Goal: Task Accomplishment & Management: Manage account settings

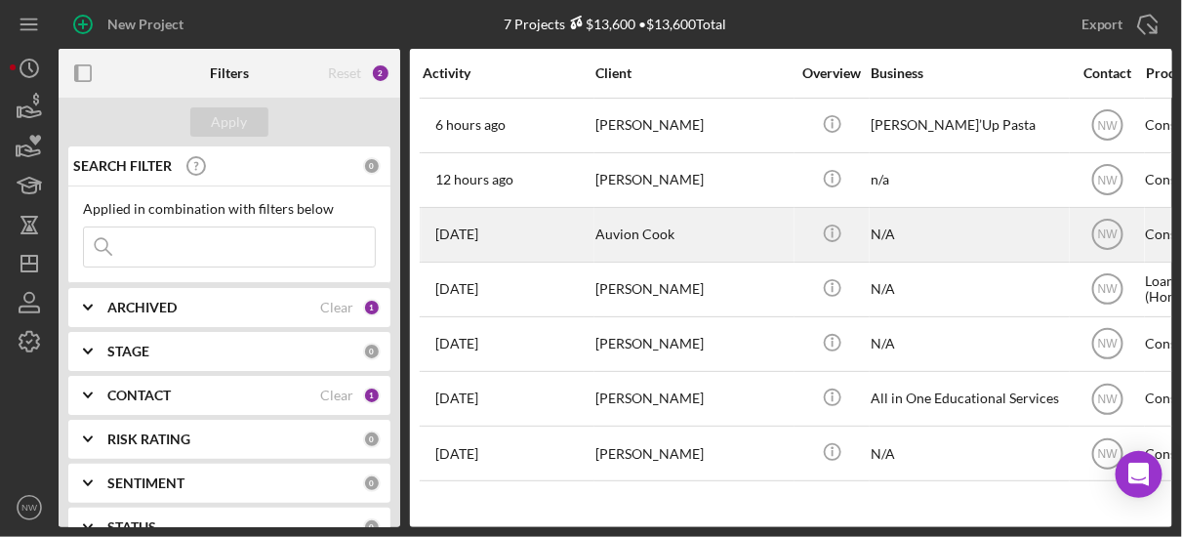
click at [609, 232] on div "Auvion Cook" at bounding box center [693, 235] width 195 height 52
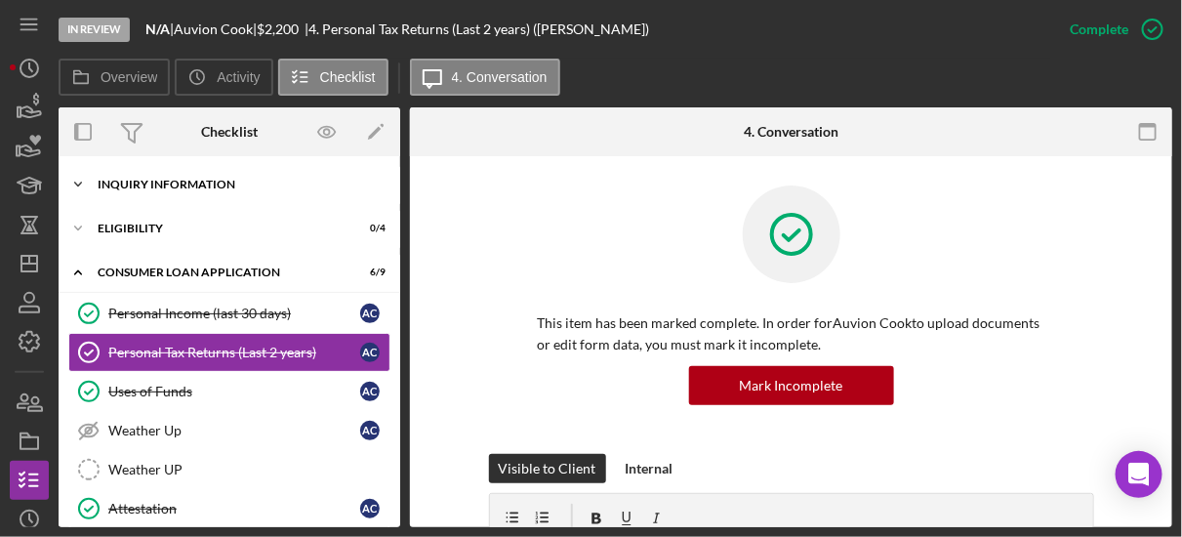
scroll to position [9, 0]
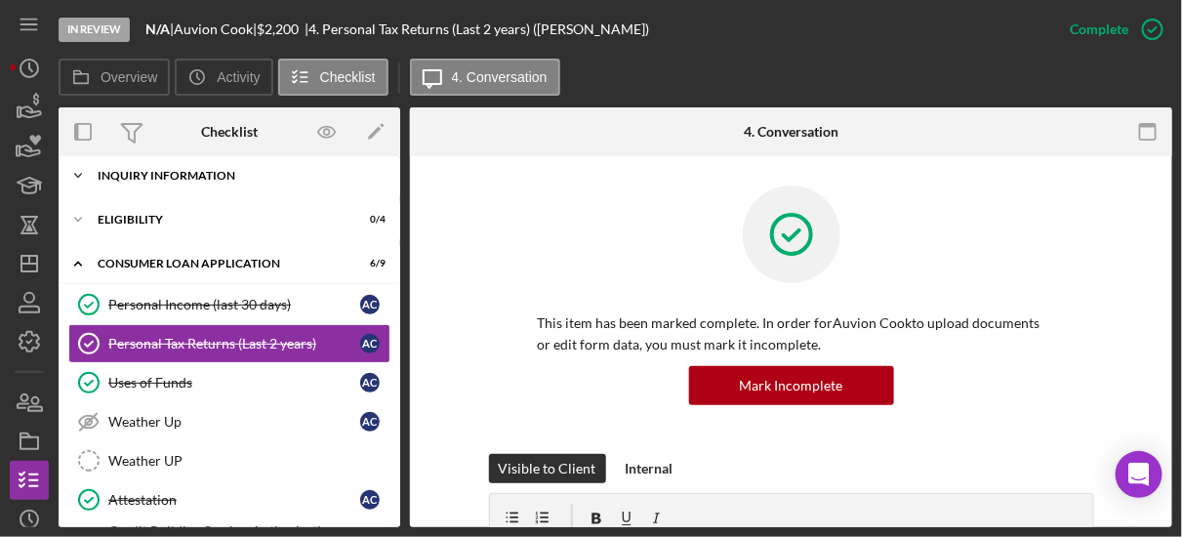
click at [81, 175] on icon "Icon/Expander" at bounding box center [78, 175] width 39 height 39
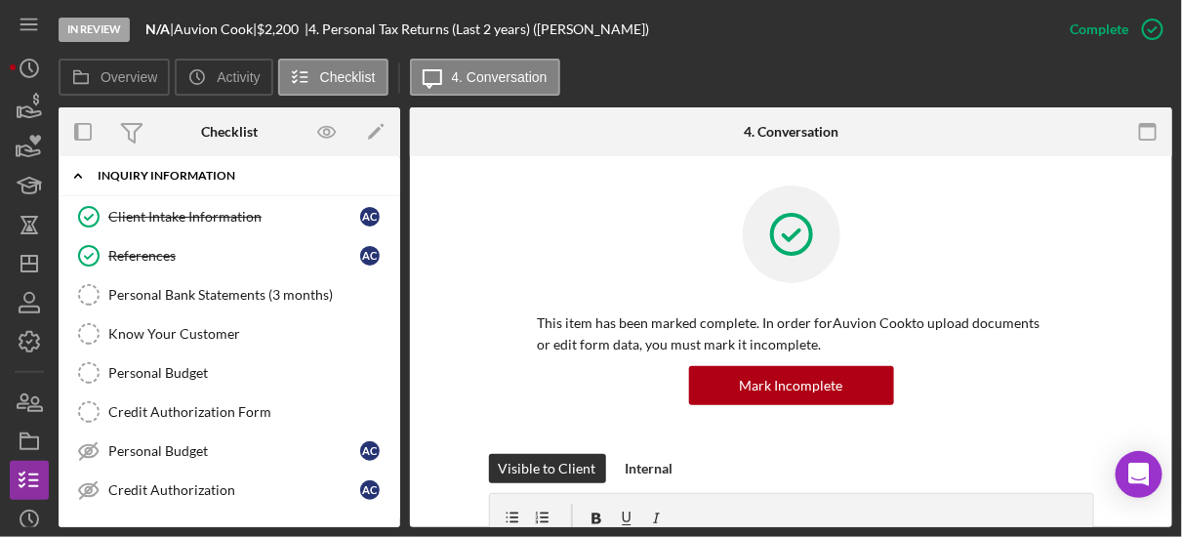
click at [81, 175] on icon "Icon/Expander" at bounding box center [78, 175] width 39 height 39
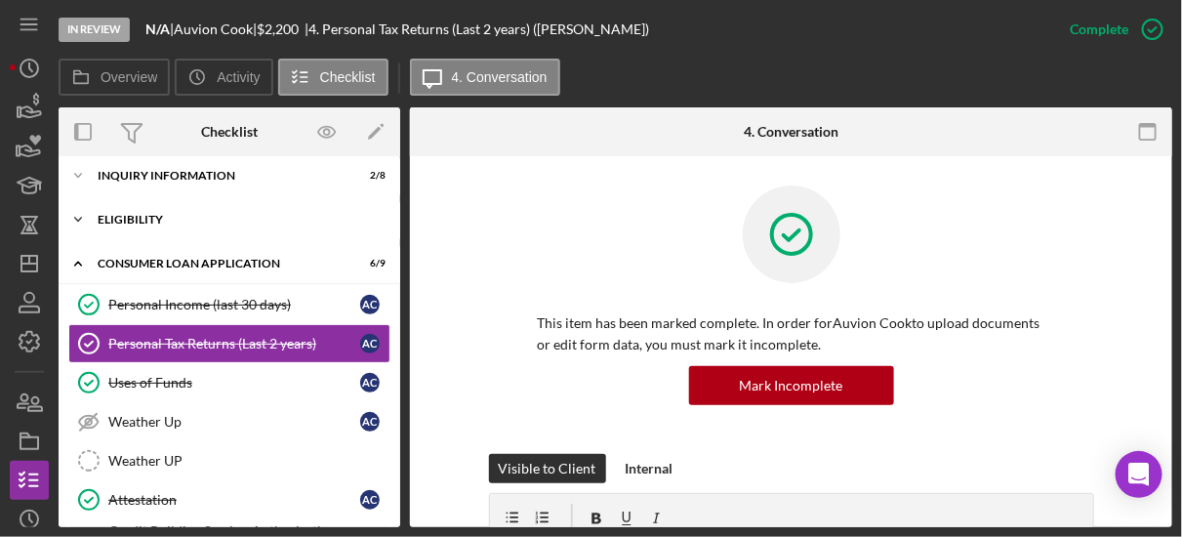
click at [86, 215] on icon "Icon/Expander" at bounding box center [78, 219] width 39 height 39
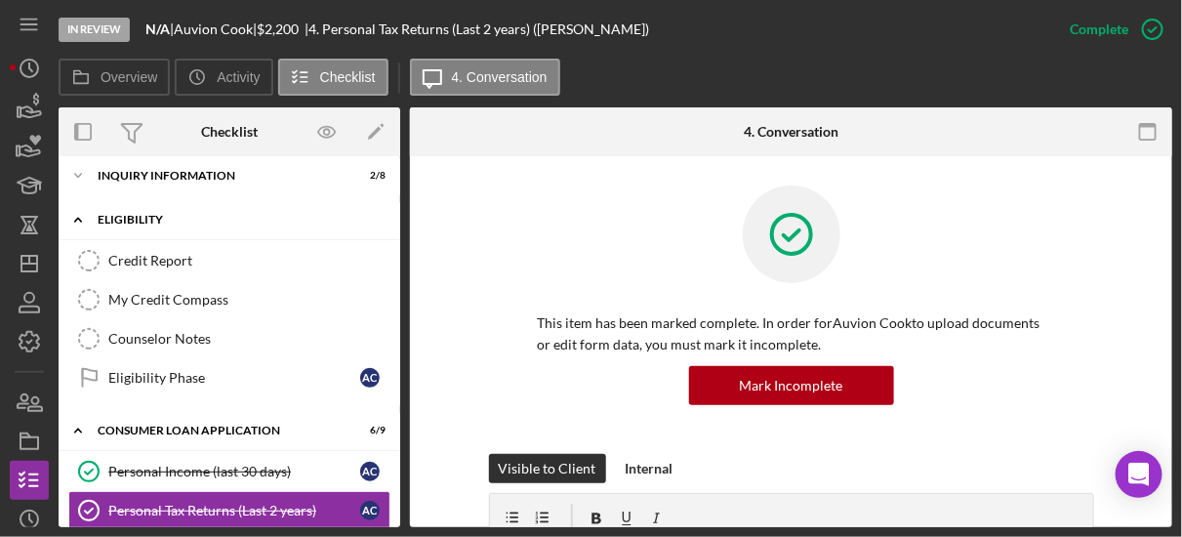
click at [86, 215] on icon "Icon/Expander" at bounding box center [78, 219] width 39 height 39
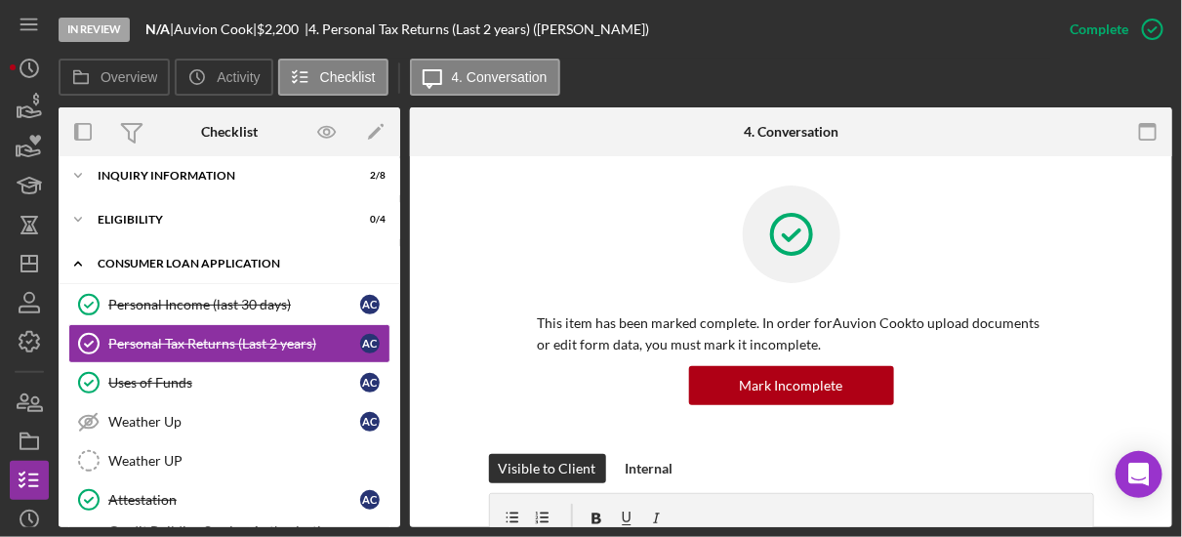
click at [80, 260] on icon "Icon/Expander" at bounding box center [78, 263] width 39 height 39
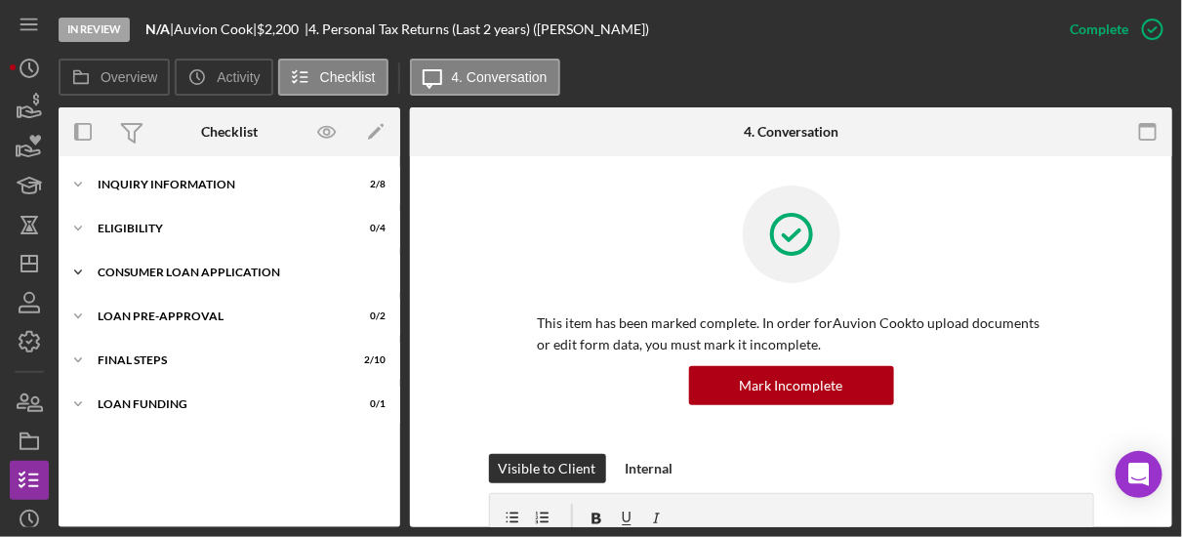
click at [80, 260] on icon "Icon/Expander" at bounding box center [78, 272] width 39 height 39
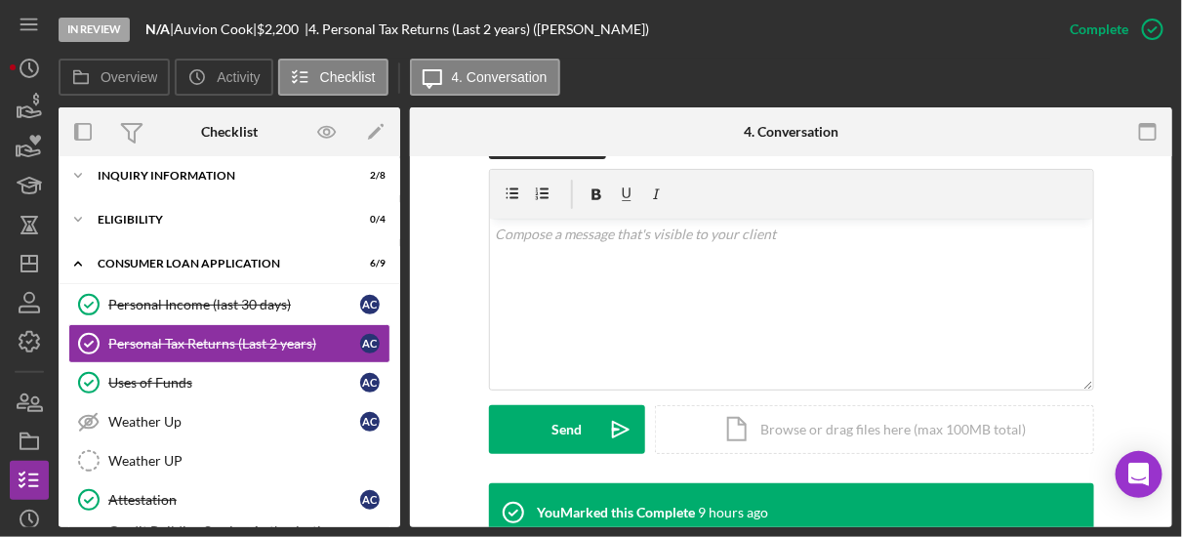
scroll to position [649, 0]
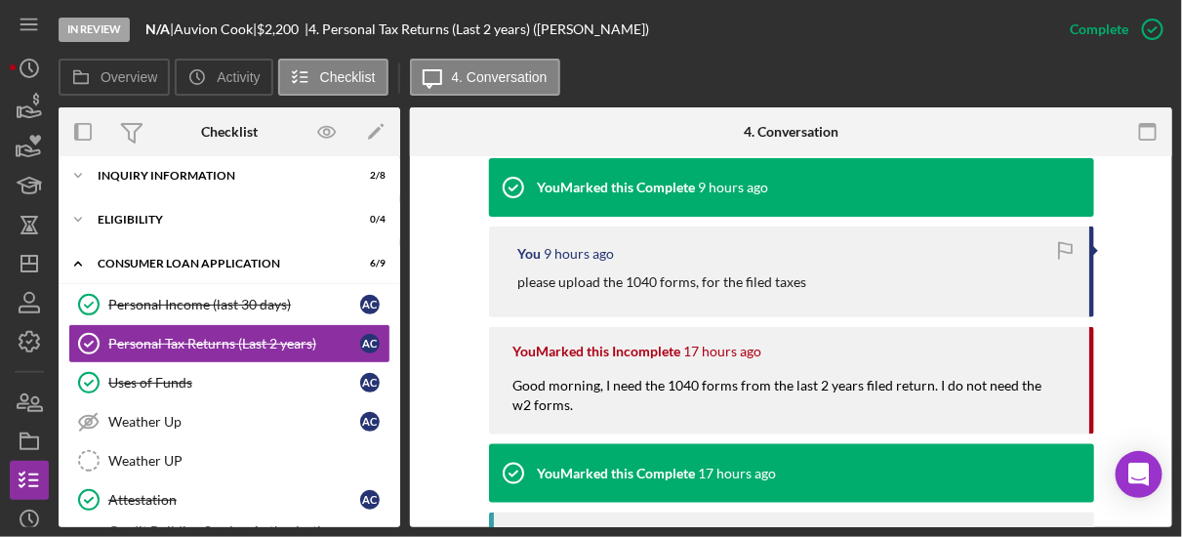
click at [393, 472] on div "Personal Income (last 30 days) Personal Income (last 30 days) A C Personal Tax …" at bounding box center [230, 465] width 342 height 361
click at [80, 262] on icon "Icon/Expander" at bounding box center [78, 263] width 39 height 39
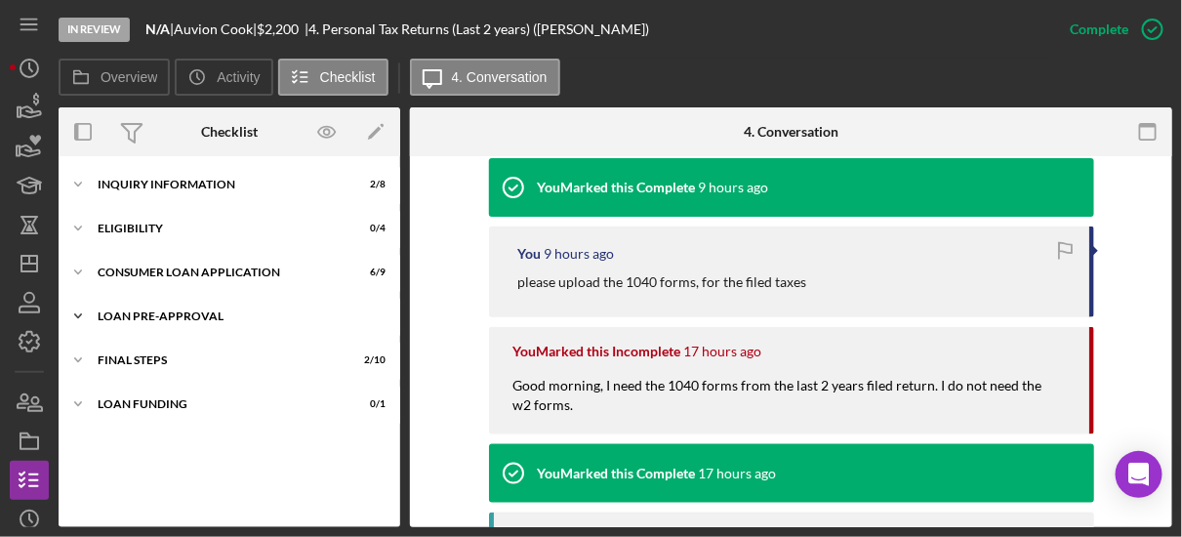
click at [80, 318] on icon "Icon/Expander" at bounding box center [78, 316] width 39 height 39
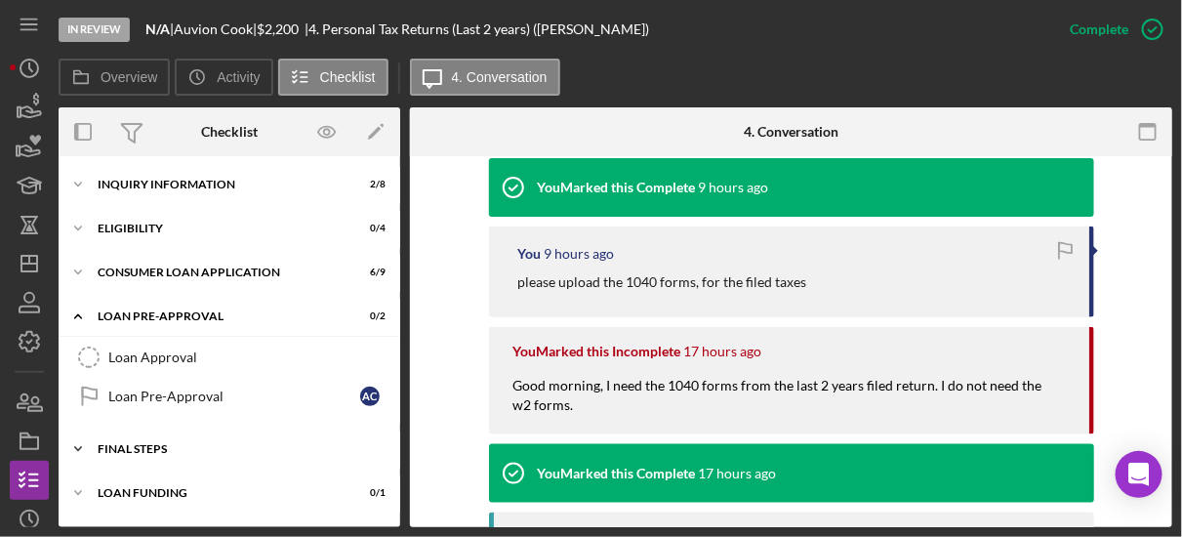
click at [85, 444] on icon "Icon/Expander" at bounding box center [78, 449] width 39 height 39
click at [80, 180] on icon "Icon/Expander" at bounding box center [78, 184] width 39 height 39
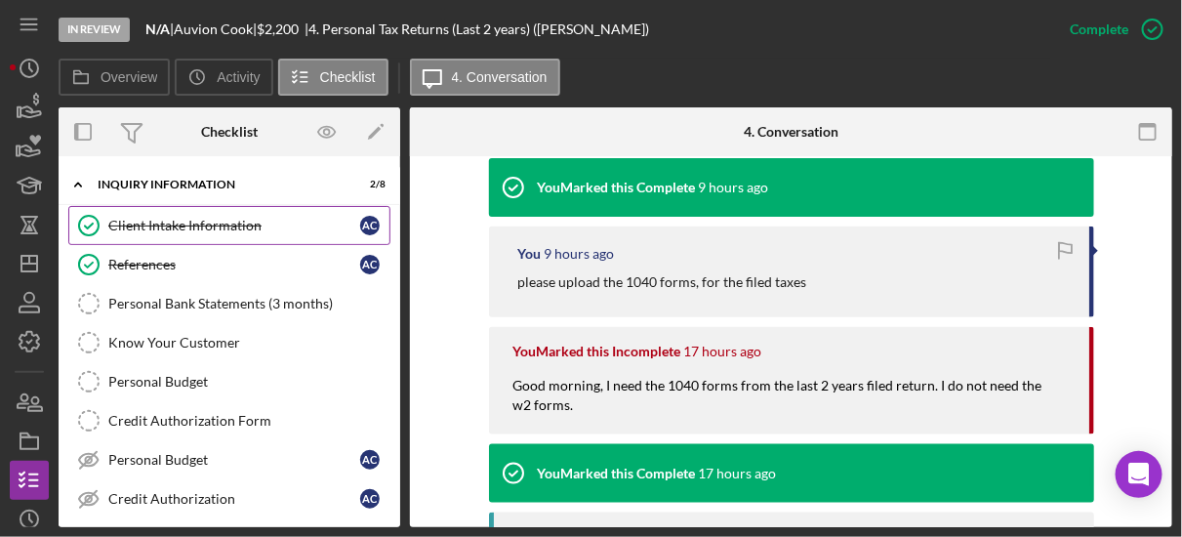
click at [119, 228] on div "Client Intake Information" at bounding box center [234, 226] width 252 height 16
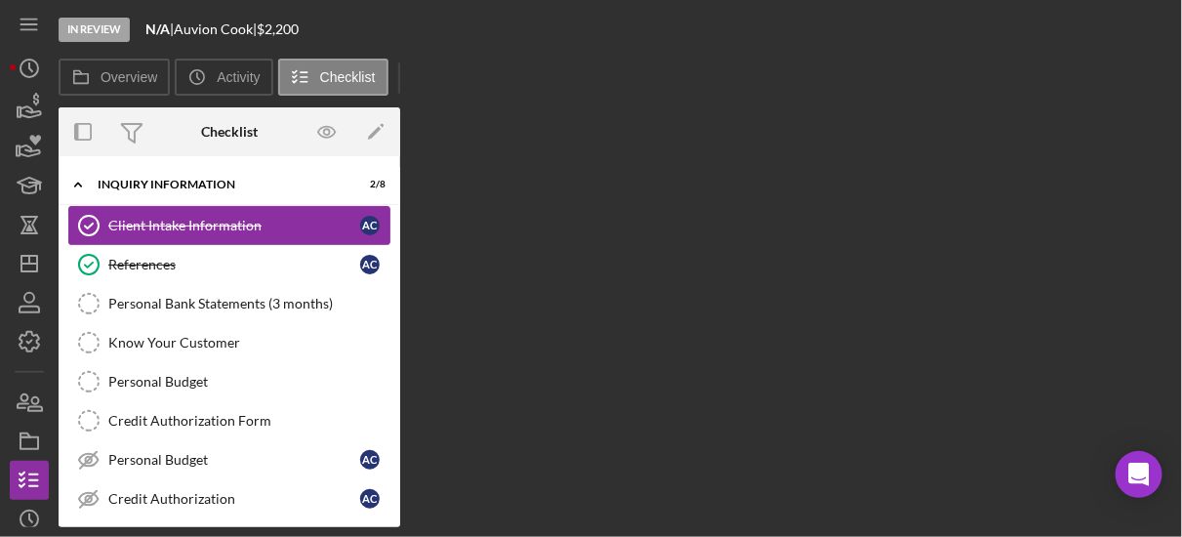
click at [119, 228] on div "Client Intake Information" at bounding box center [234, 226] width 252 height 16
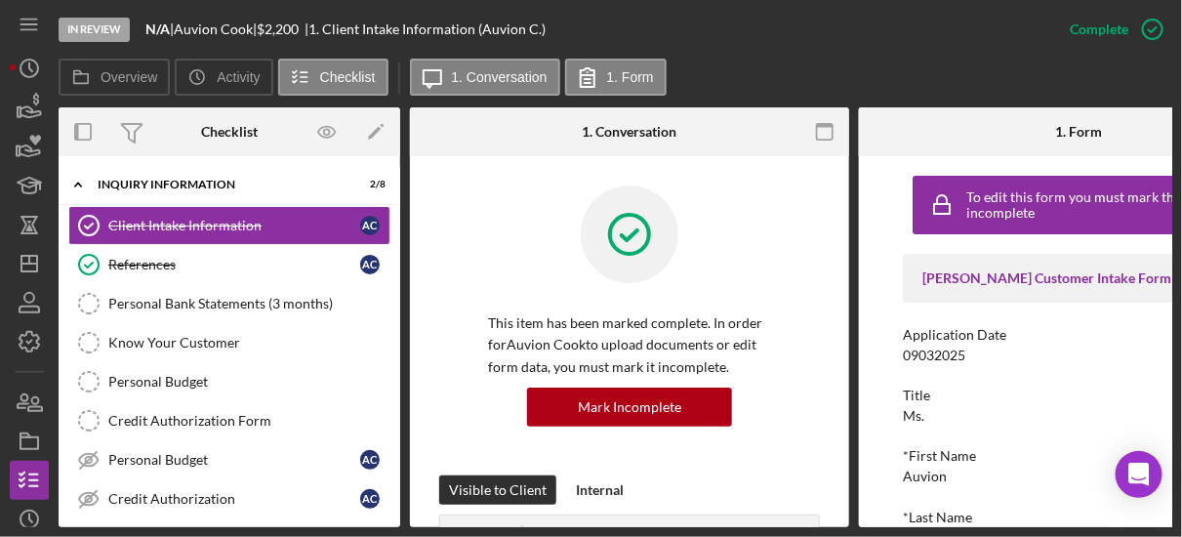
click at [895, 382] on div "To edit this form you must mark this item incomplete [PERSON_NAME] Customer Int…" at bounding box center [1078, 341] width 439 height 371
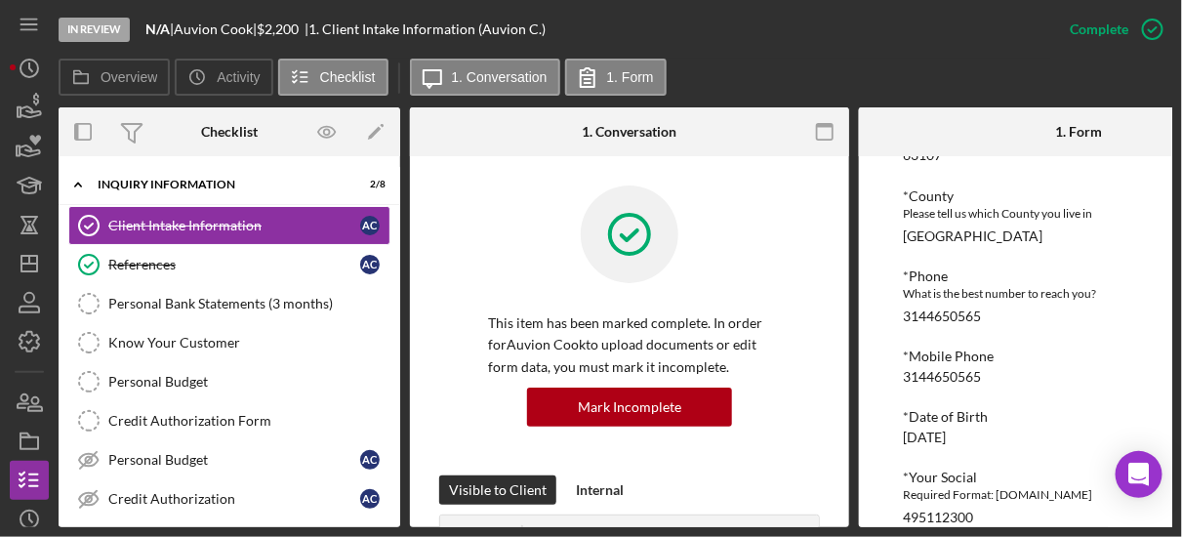
scroll to position [656, 0]
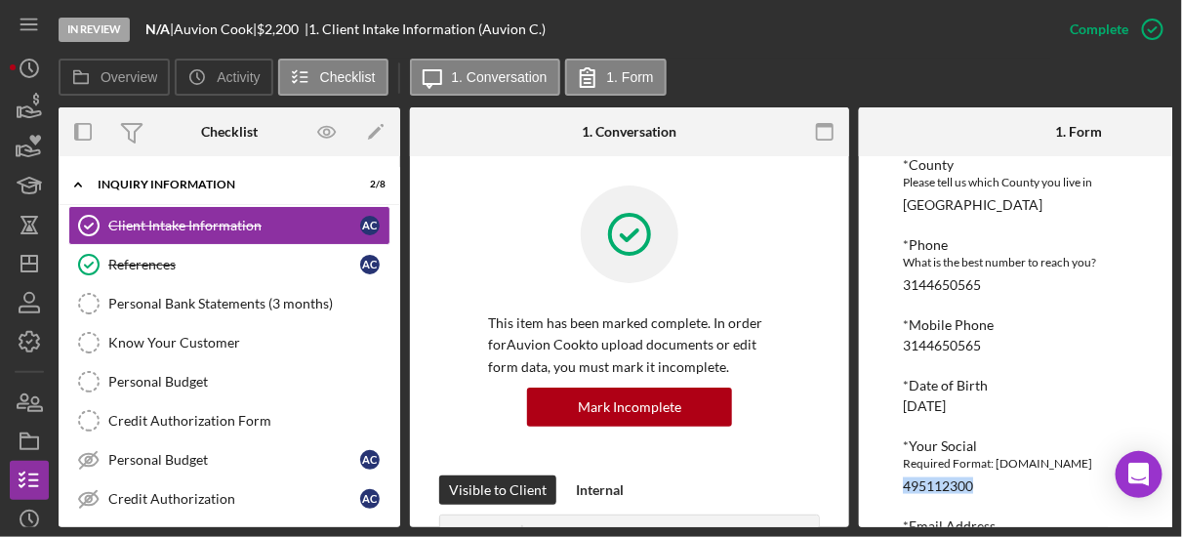
drag, startPoint x: 898, startPoint y: 488, endPoint x: 991, endPoint y: 487, distance: 92.7
click at [991, 487] on div "To edit this form you must mark this item incomplete [PERSON_NAME] Customer Int…" at bounding box center [1078, 341] width 439 height 371
copy div "495112300"
click at [78, 184] on polyline at bounding box center [78, 185] width 6 height 4
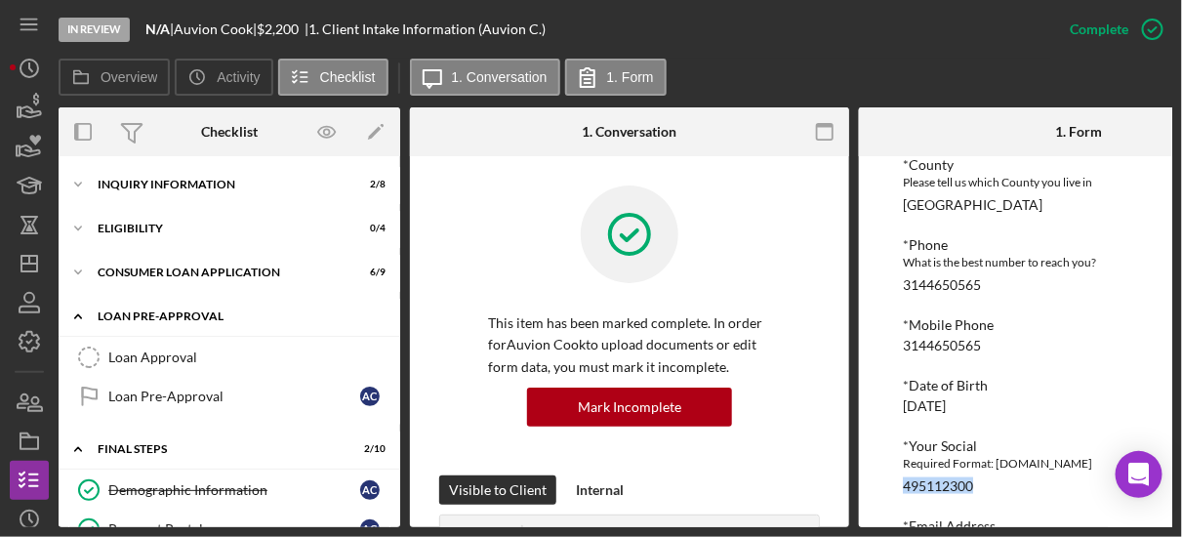
click at [79, 312] on icon "Icon/Expander" at bounding box center [78, 316] width 39 height 39
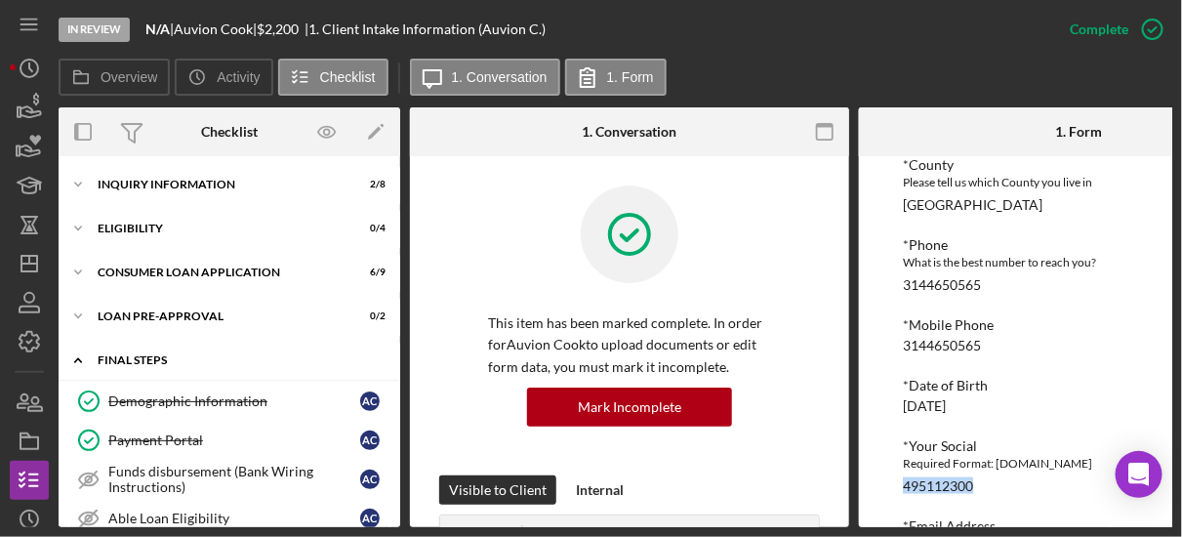
click at [79, 355] on icon "Icon/Expander" at bounding box center [78, 360] width 39 height 39
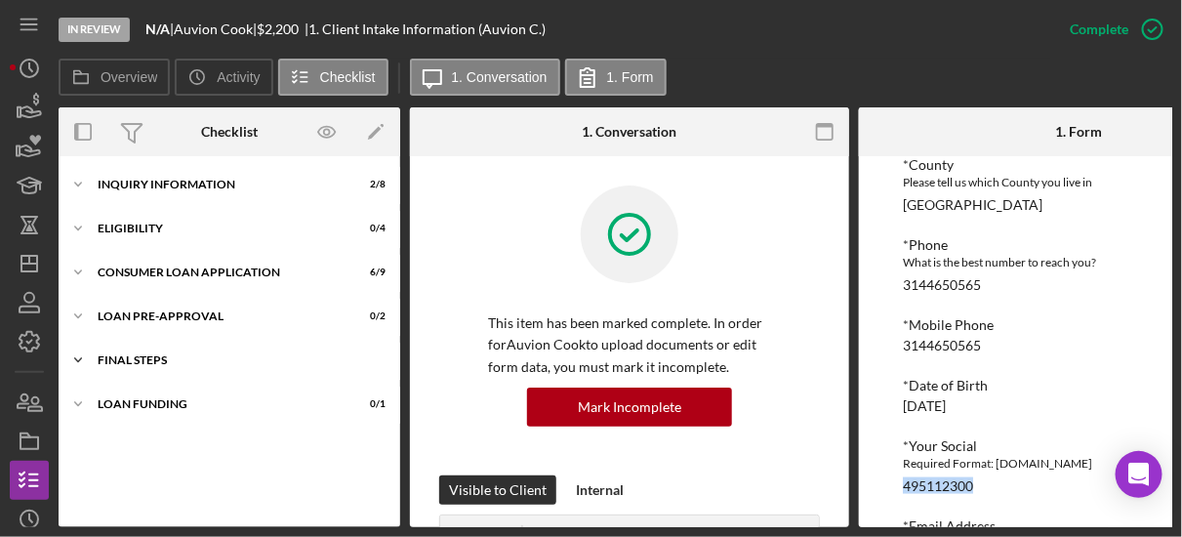
click at [80, 358] on polyline at bounding box center [78, 360] width 6 height 4
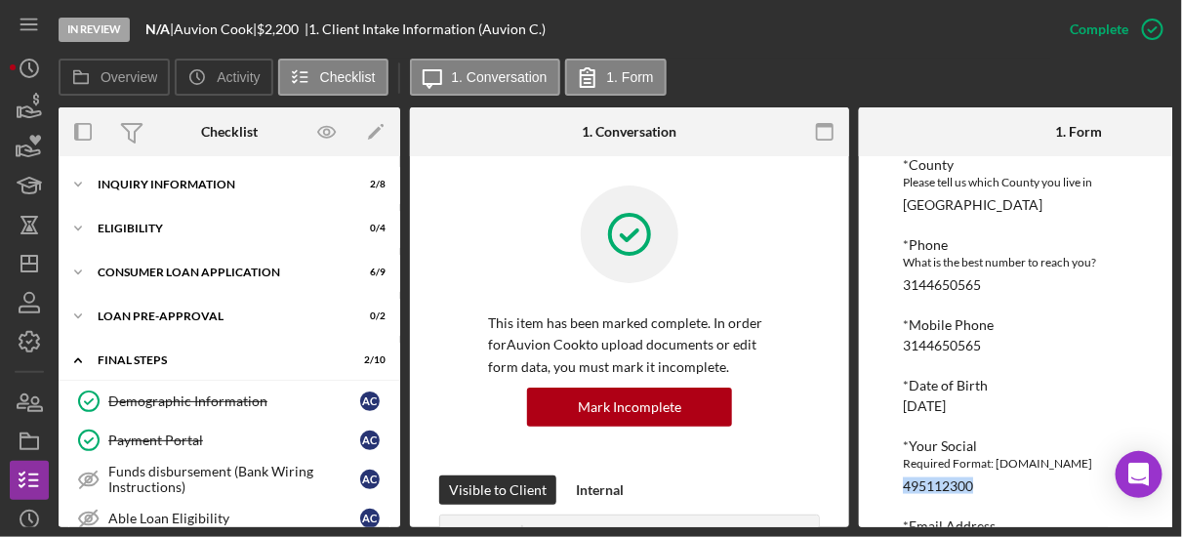
scroll to position [307, 0]
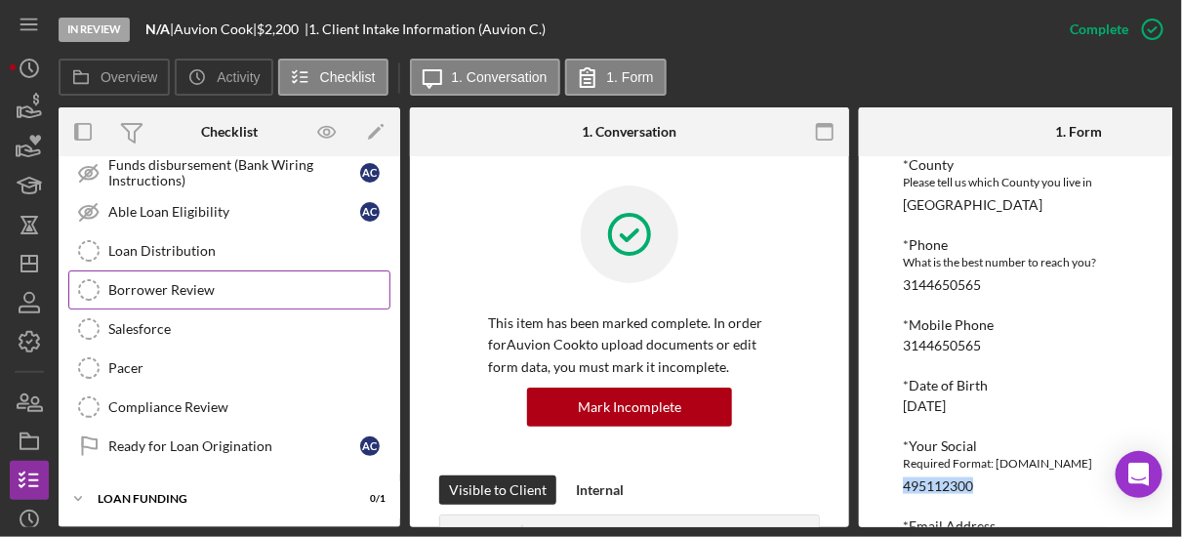
click at [148, 283] on div "Borrower Review" at bounding box center [248, 290] width 281 height 16
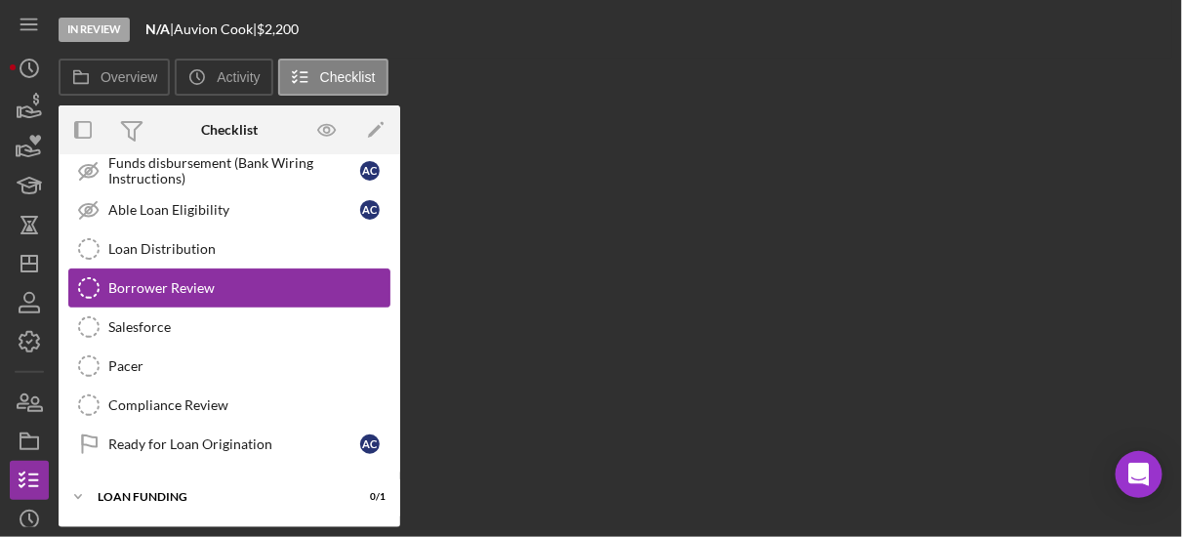
scroll to position [301, 0]
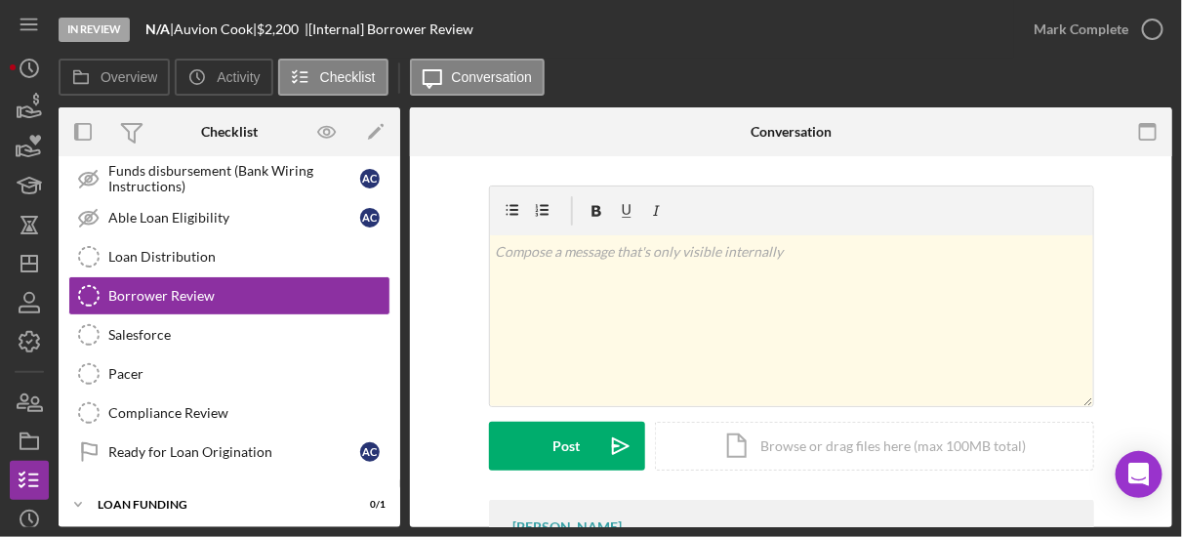
click at [762, 420] on form "v Color teal Color pink Remove color Add row above Add row below Add column bef…" at bounding box center [791, 327] width 605 height 285
click at [760, 438] on div "Icon/Document Browse or drag files here (max 100MB total) Tap to choose files o…" at bounding box center [874, 446] width 439 height 49
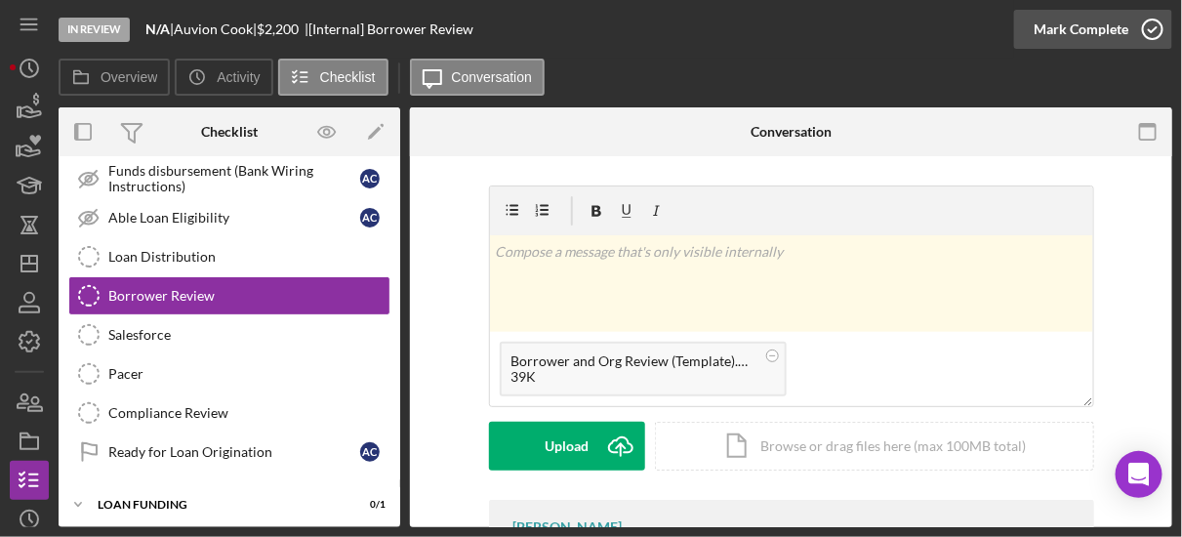
click at [1141, 28] on icon "button" at bounding box center [1153, 29] width 49 height 49
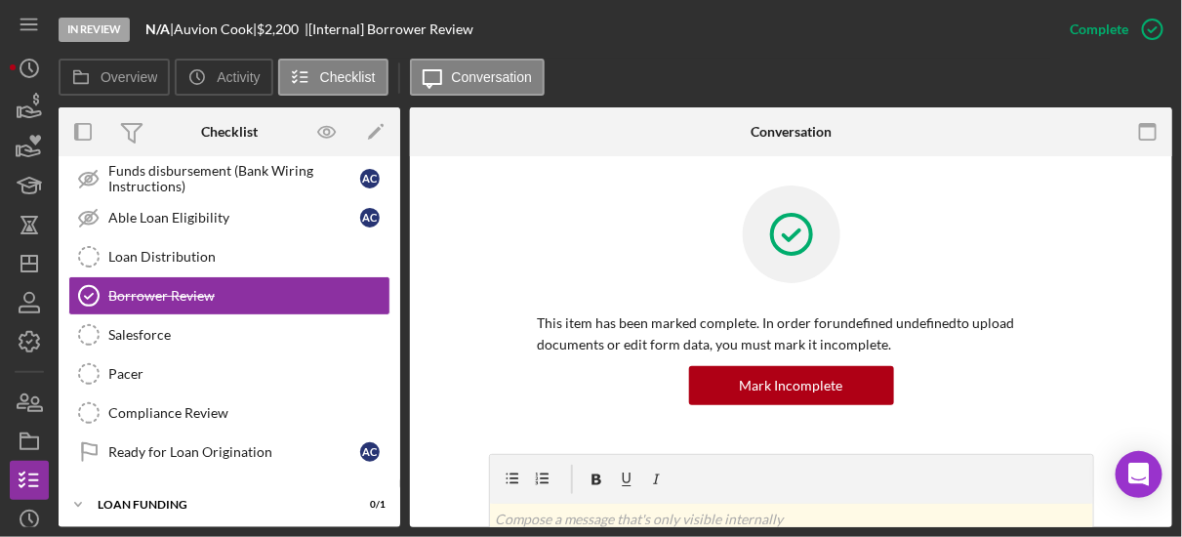
click at [618, 298] on div "This item has been marked complete. In order for undefined undefined to upload …" at bounding box center [791, 319] width 605 height 268
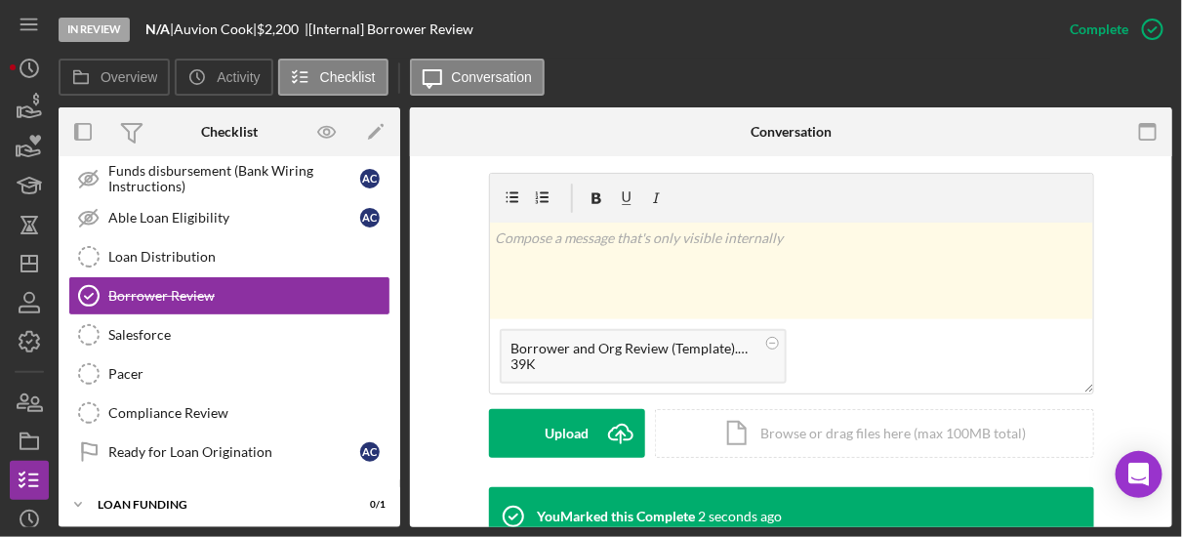
scroll to position [312, 0]
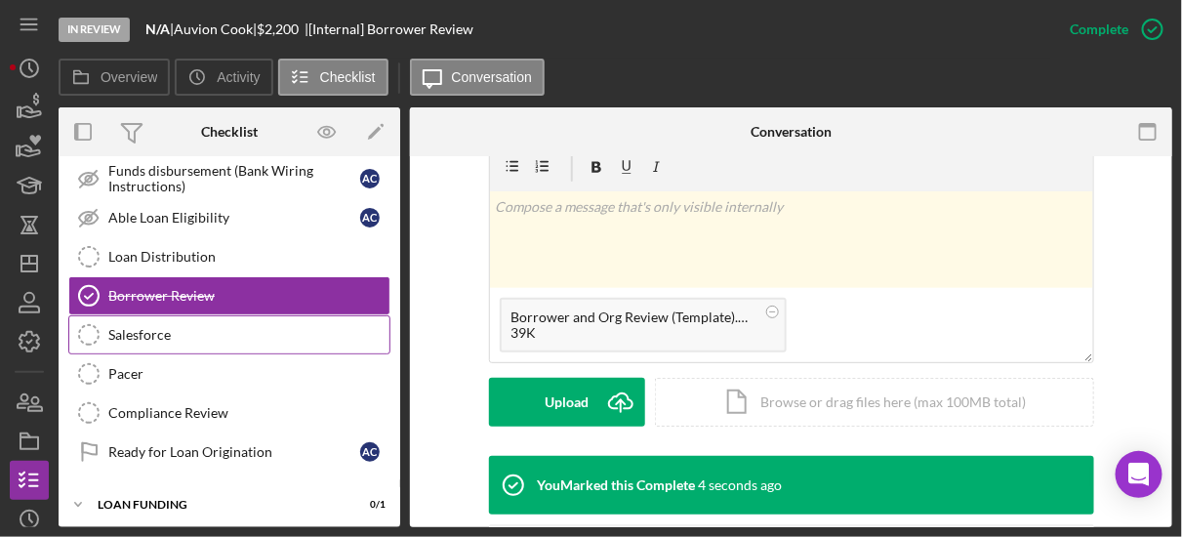
click at [248, 338] on link "Salesforce Salesforce" at bounding box center [229, 334] width 322 height 39
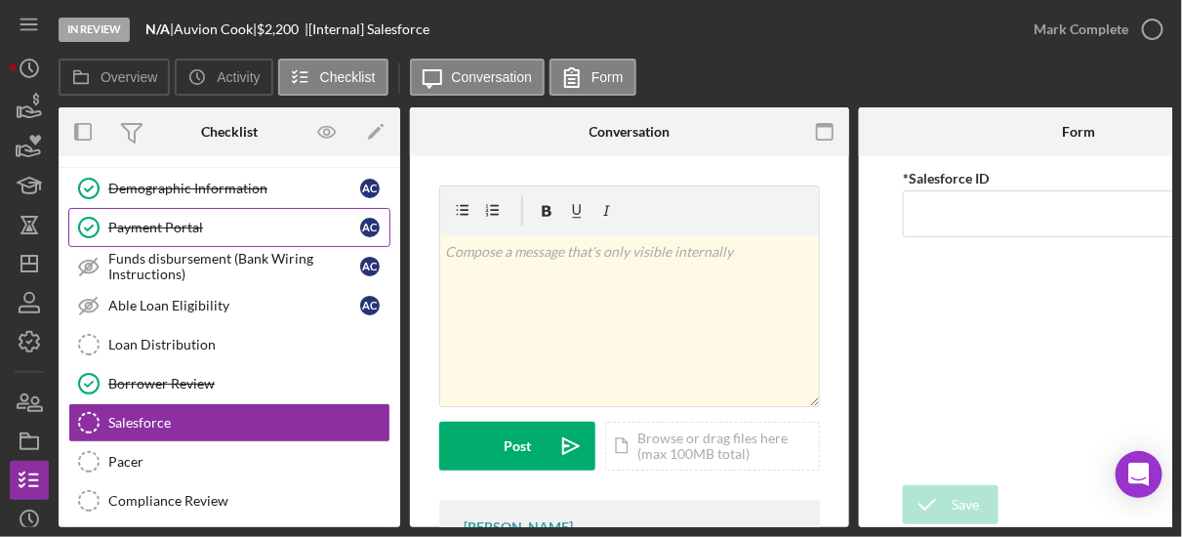
scroll to position [182, 0]
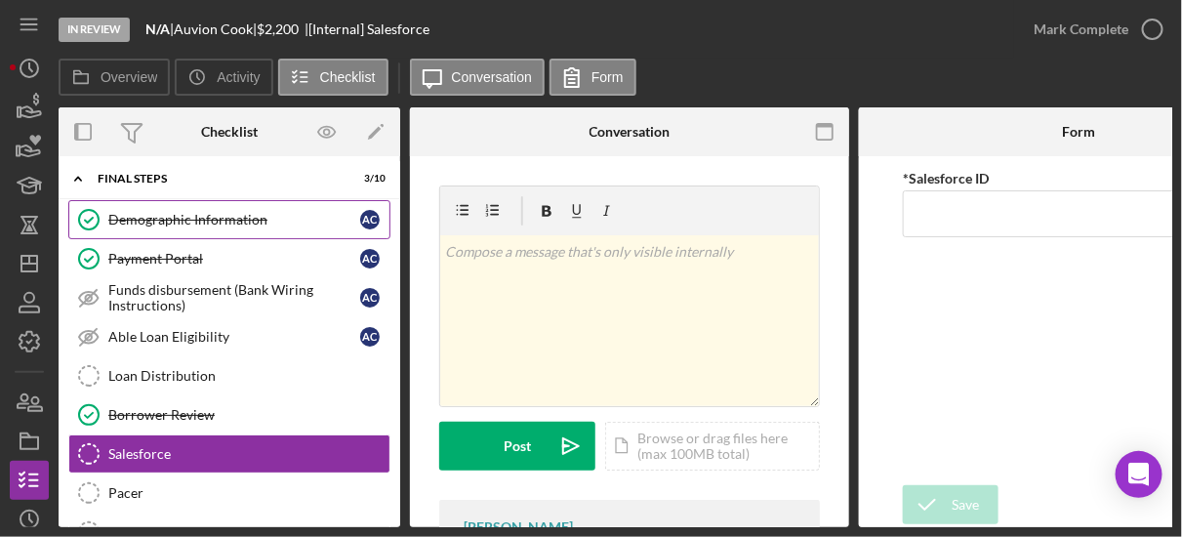
click at [141, 222] on div "Demographic Information" at bounding box center [234, 220] width 252 height 16
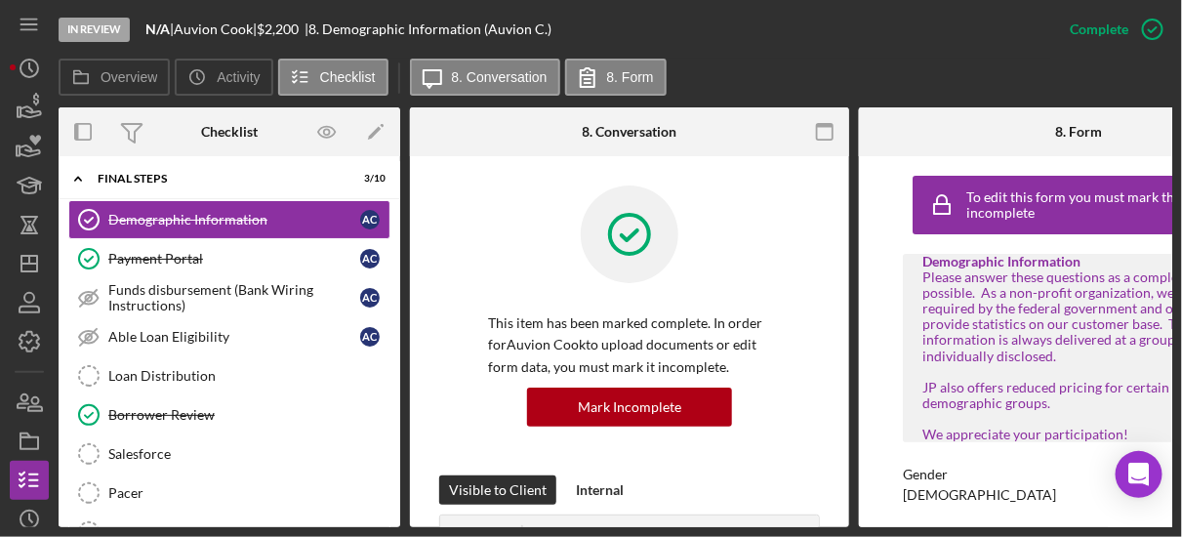
click at [872, 338] on div "To edit this form you must mark this item incomplete Demographic Information Pl…" at bounding box center [1078, 341] width 439 height 371
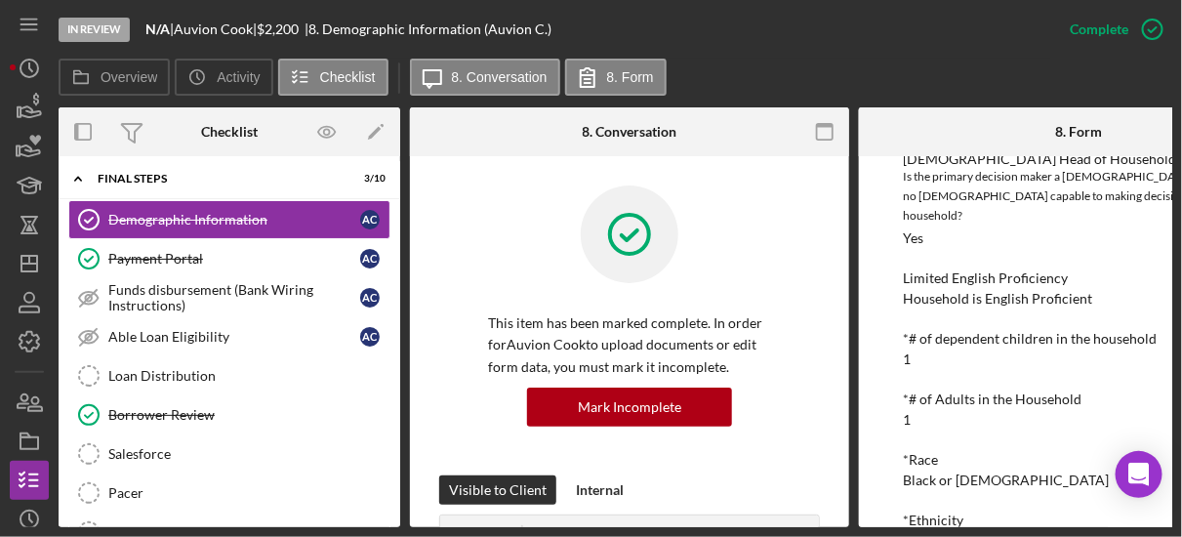
scroll to position [469, 0]
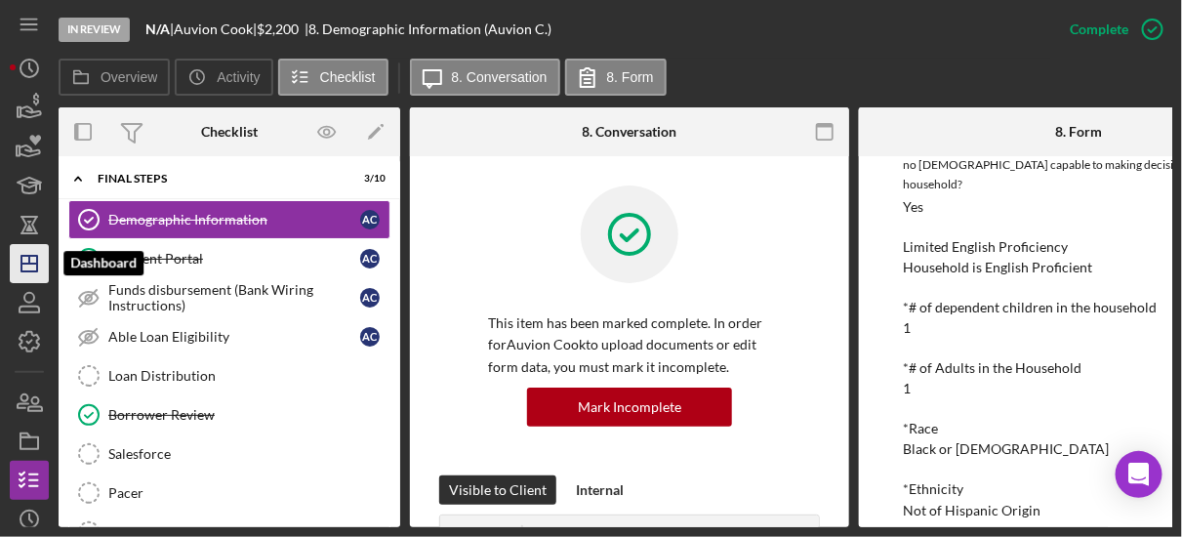
click at [32, 257] on icon "Icon/Dashboard" at bounding box center [29, 263] width 49 height 49
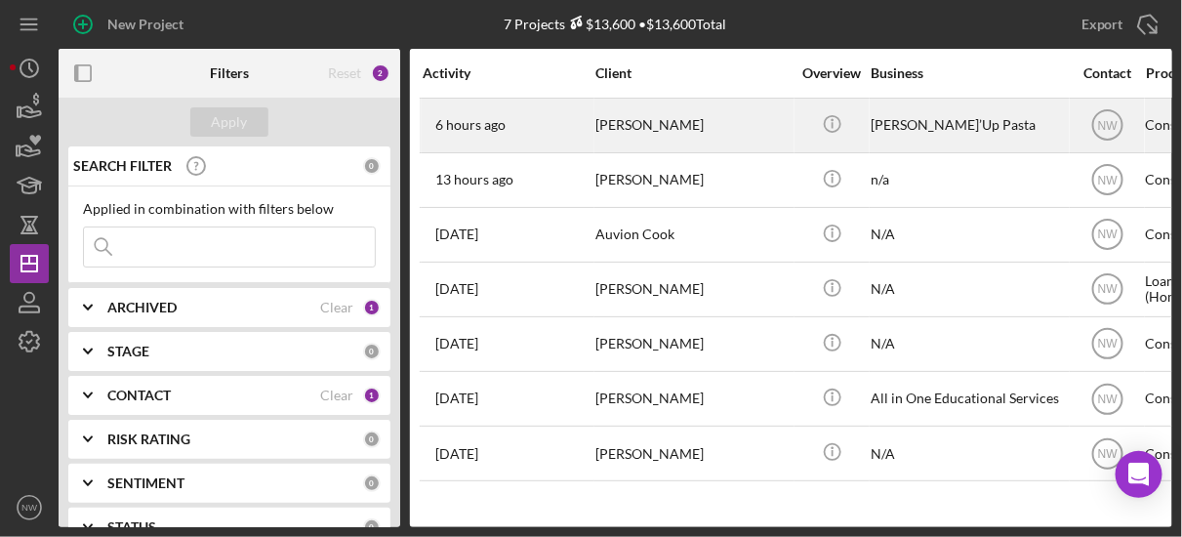
click at [600, 122] on div "[PERSON_NAME]" at bounding box center [693, 126] width 195 height 52
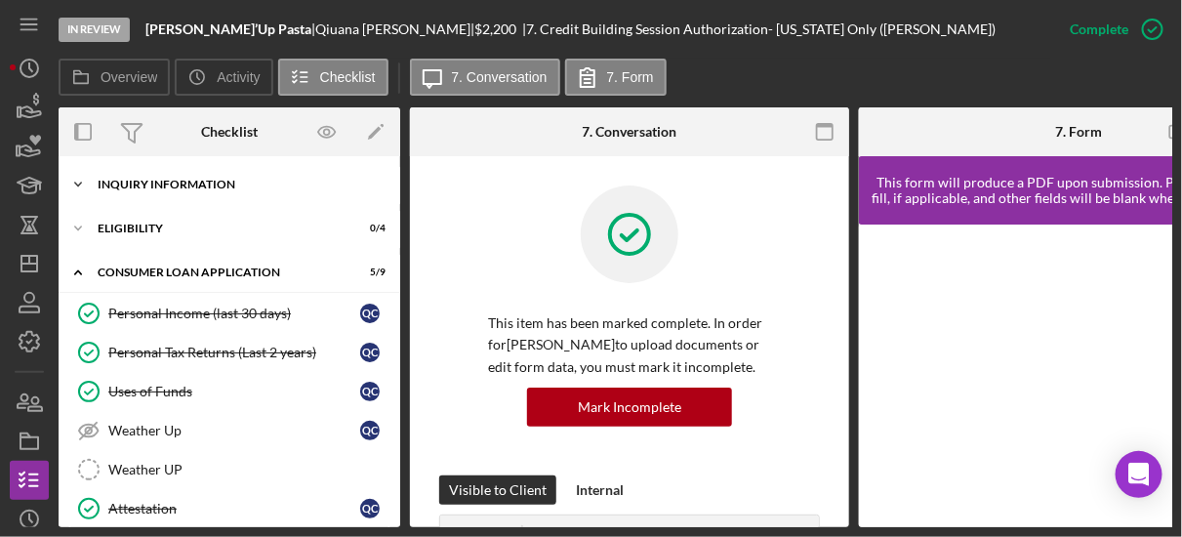
click at [82, 185] on icon "Icon/Expander" at bounding box center [78, 184] width 39 height 39
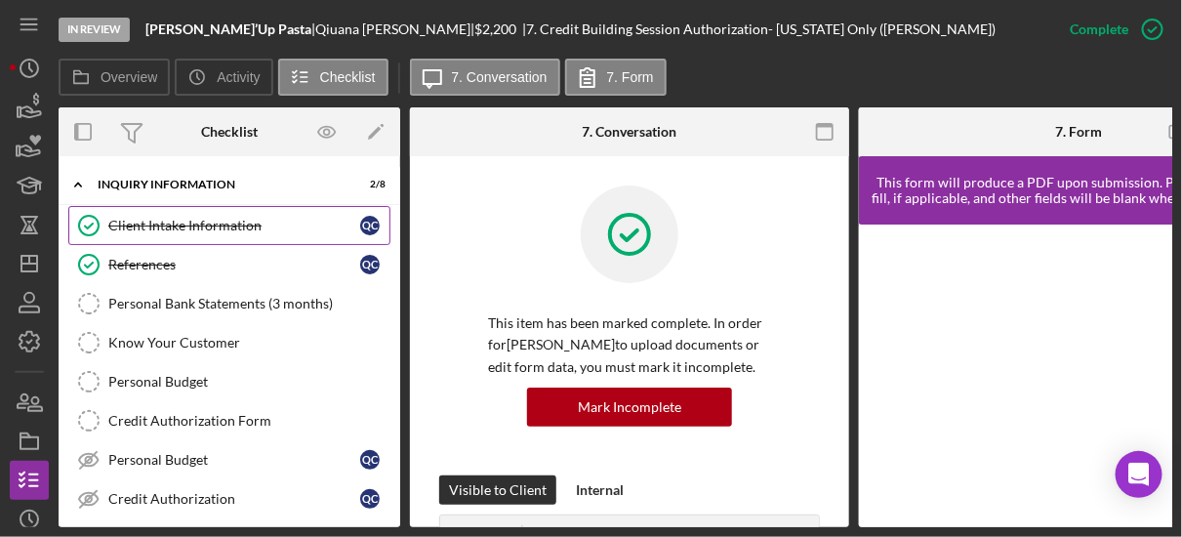
click at [119, 237] on link "Client Intake Information Client Intake Information Q C" at bounding box center [229, 225] width 322 height 39
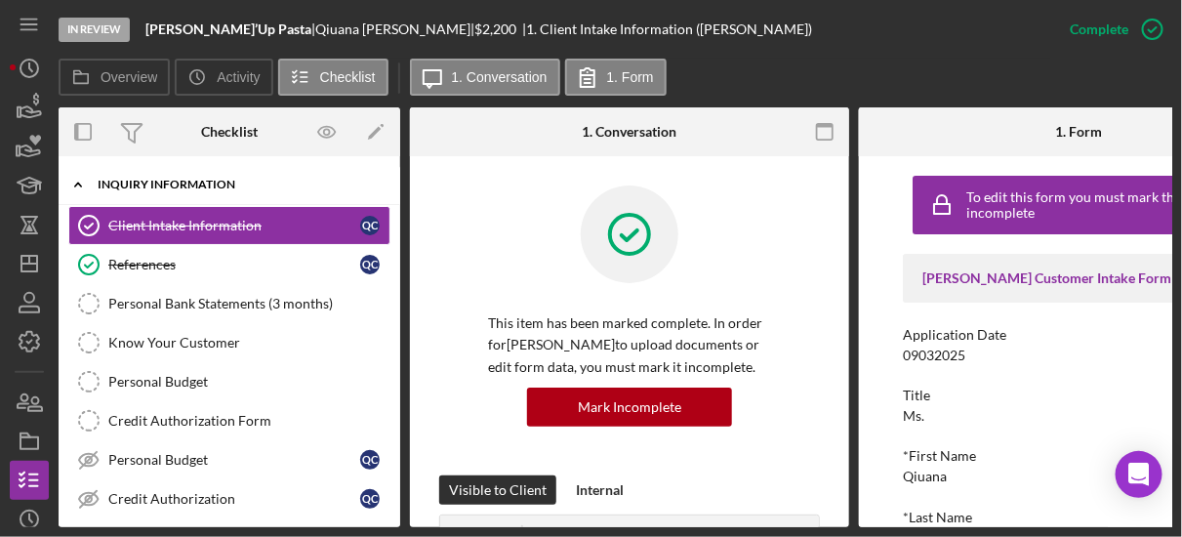
click at [77, 181] on icon "Icon/Expander" at bounding box center [78, 184] width 39 height 39
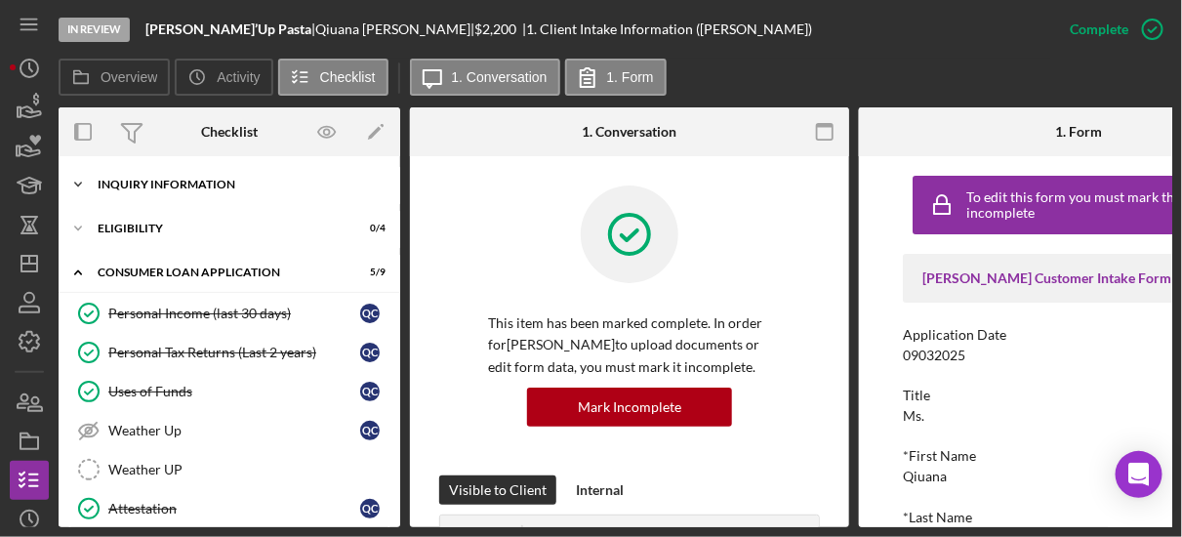
click at [76, 189] on icon "Icon/Expander" at bounding box center [78, 184] width 39 height 39
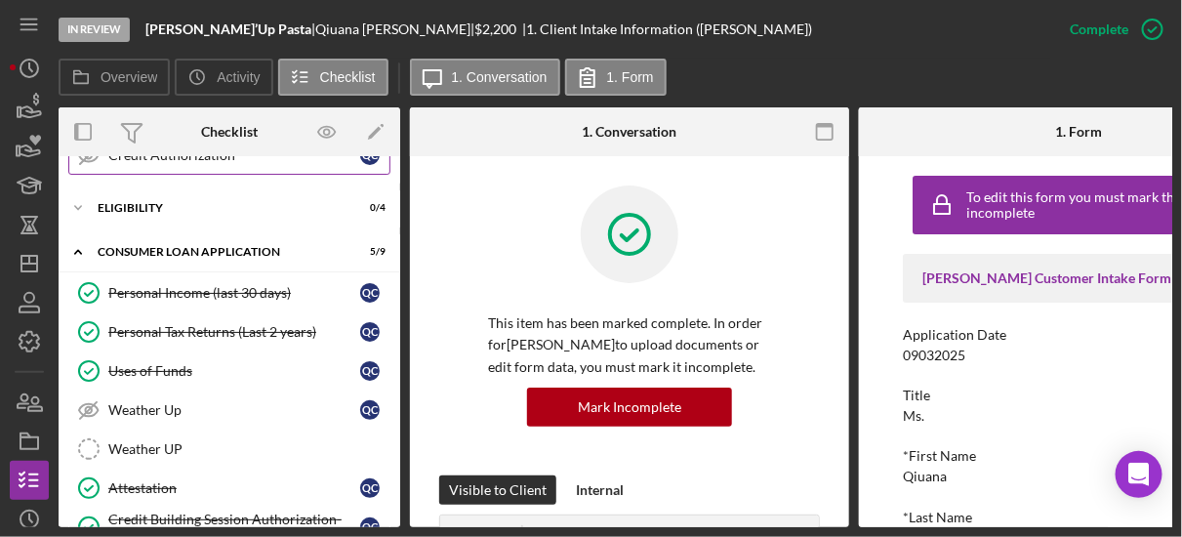
scroll to position [312, 0]
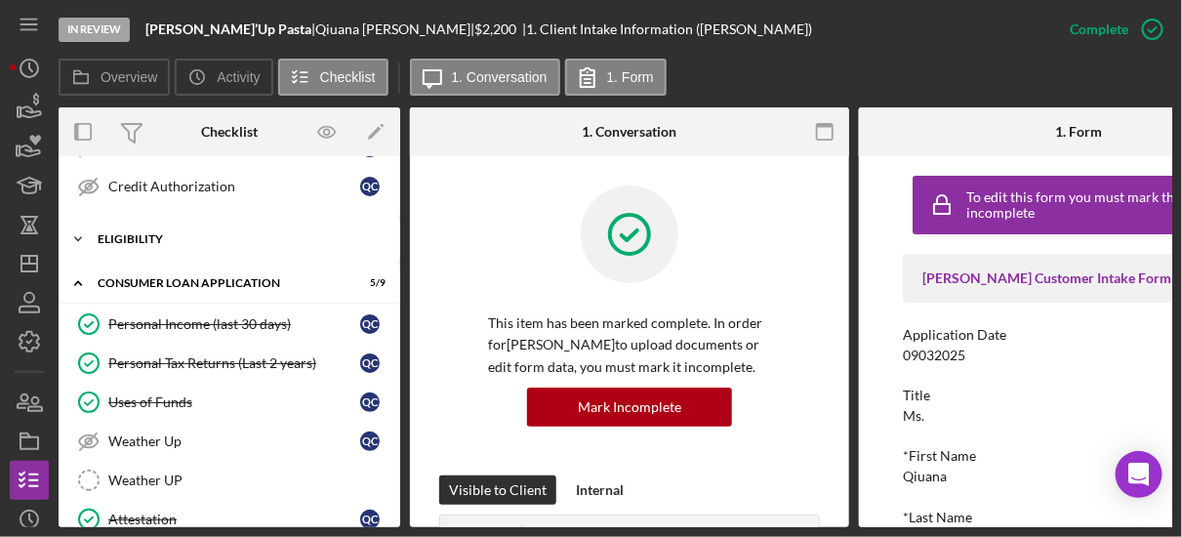
click at [79, 226] on icon "Icon/Expander" at bounding box center [78, 239] width 39 height 39
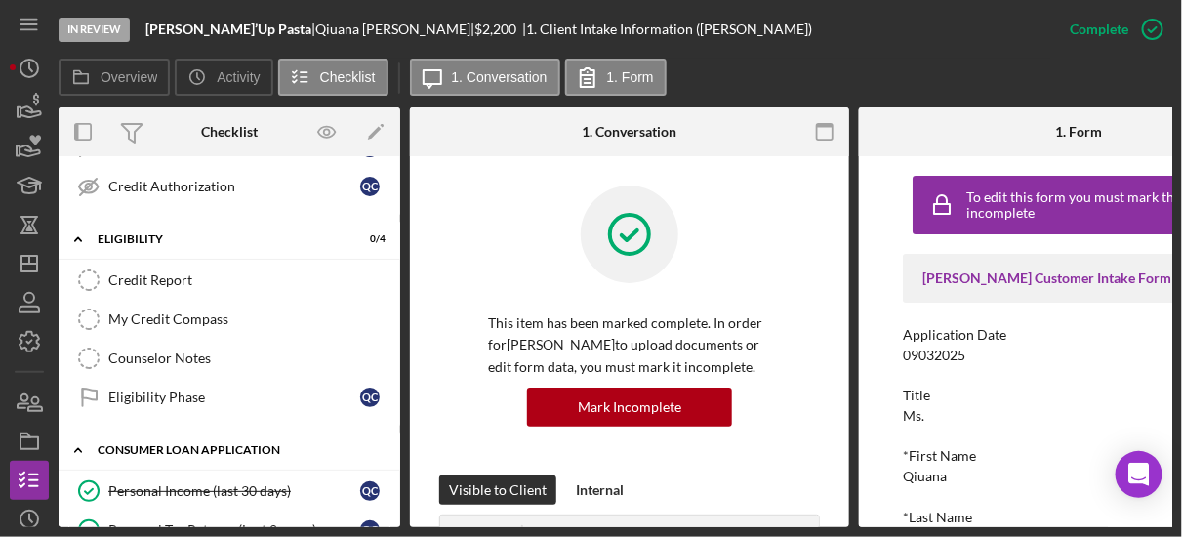
click at [80, 439] on icon "Icon/Expander" at bounding box center [78, 450] width 39 height 39
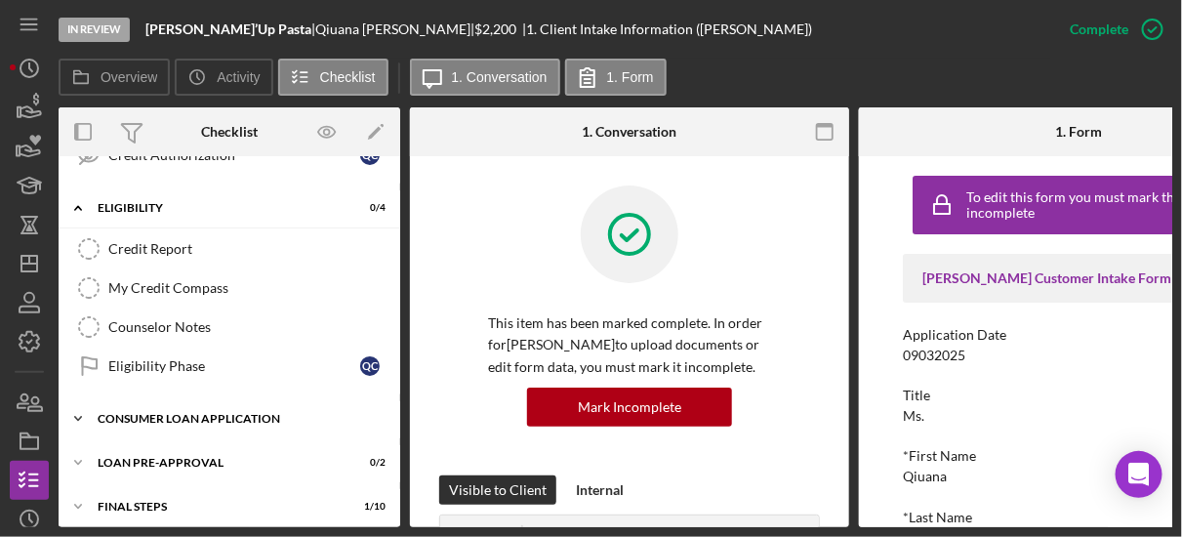
click at [80, 436] on div "Icon/Expander Inquiry Information 2 / 8 Client Intake Information Client Intake…" at bounding box center [230, 196] width 342 height 749
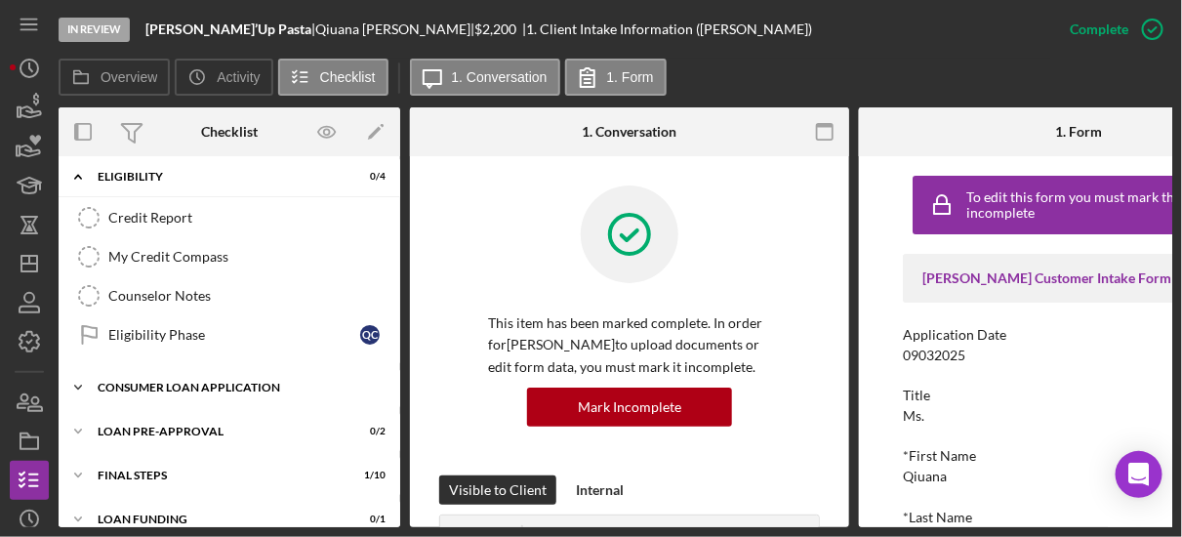
click at [81, 380] on icon "Icon/Expander" at bounding box center [78, 387] width 39 height 39
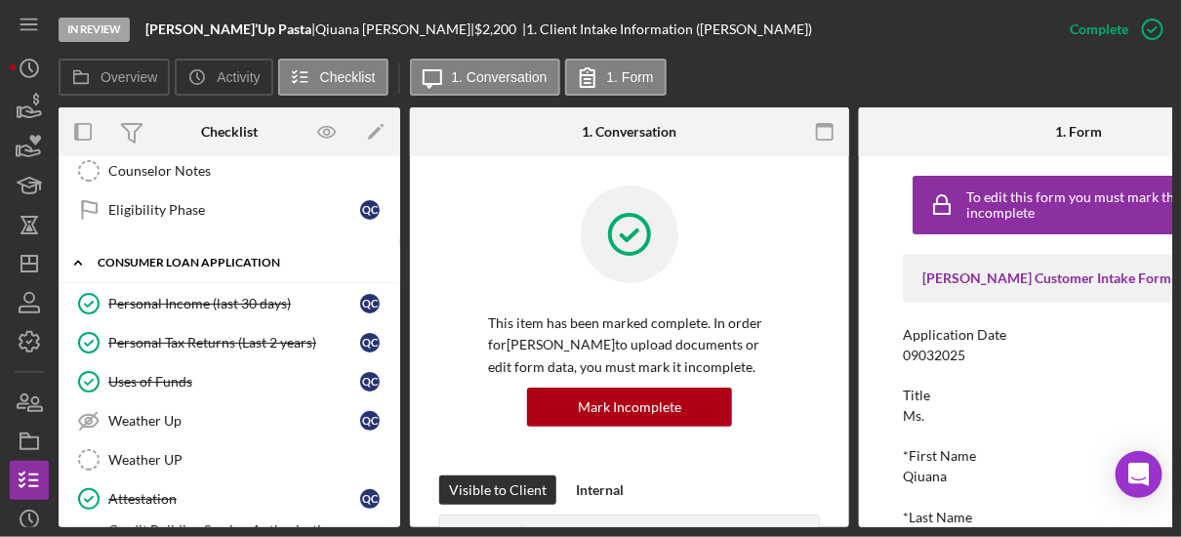
scroll to position [687, 0]
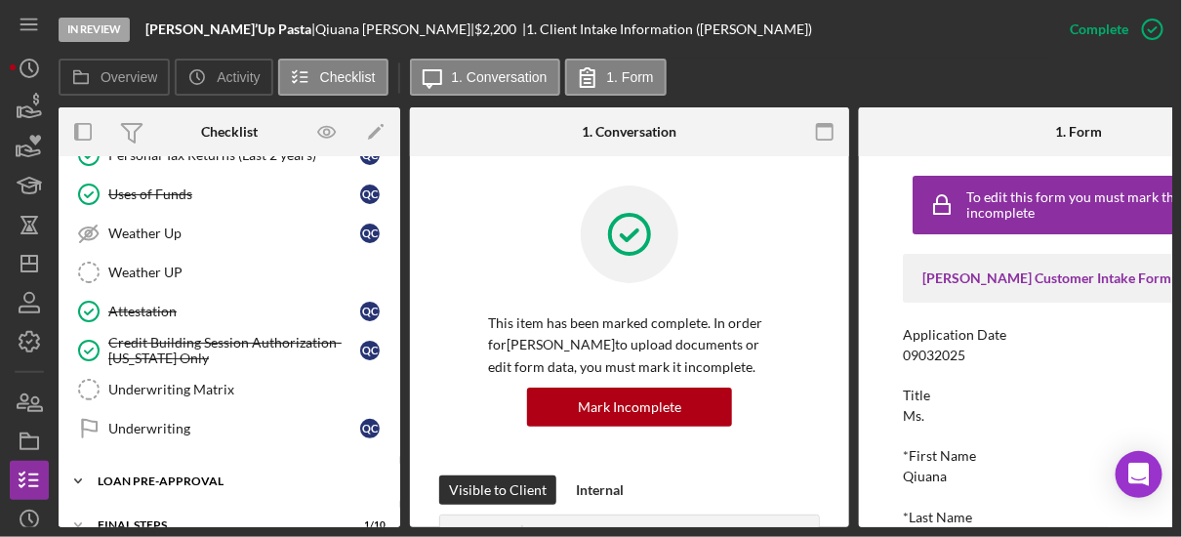
click at [91, 464] on icon "Icon/Expander" at bounding box center [78, 481] width 39 height 39
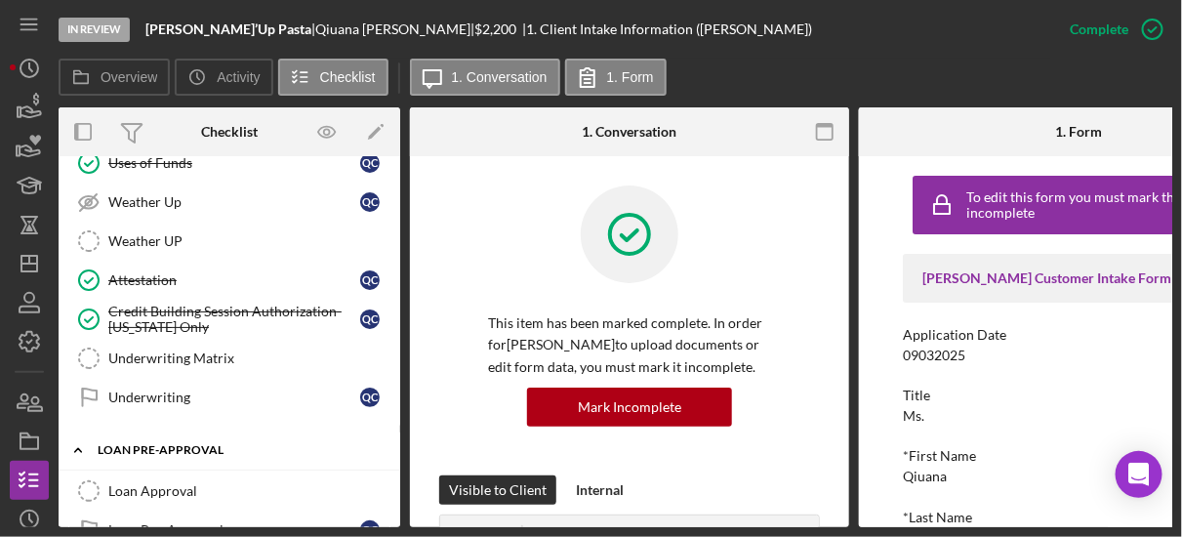
scroll to position [836, 0]
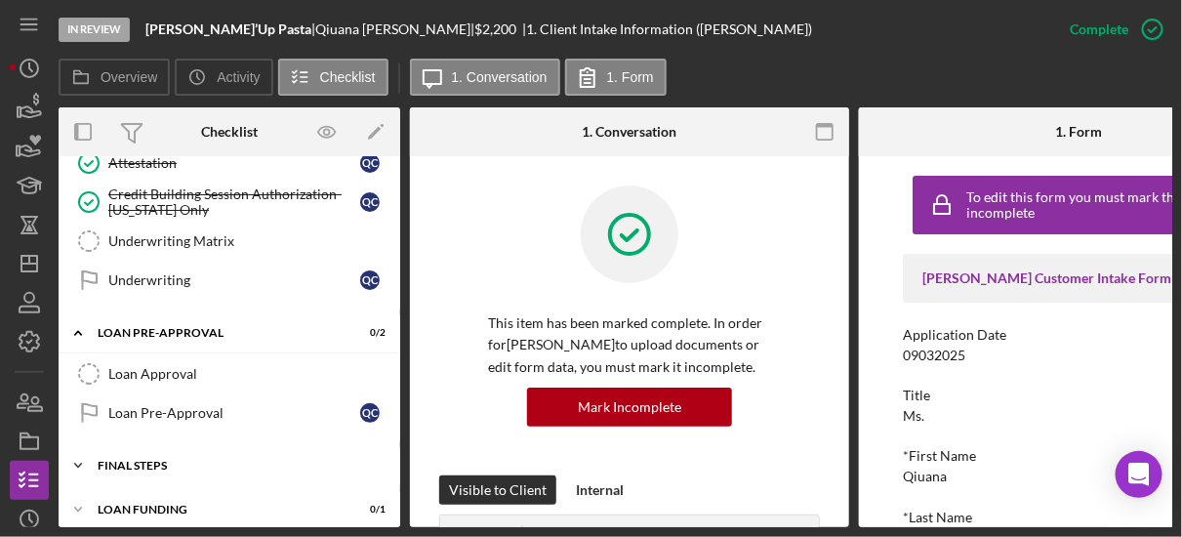
click at [79, 464] on polyline at bounding box center [78, 466] width 6 height 4
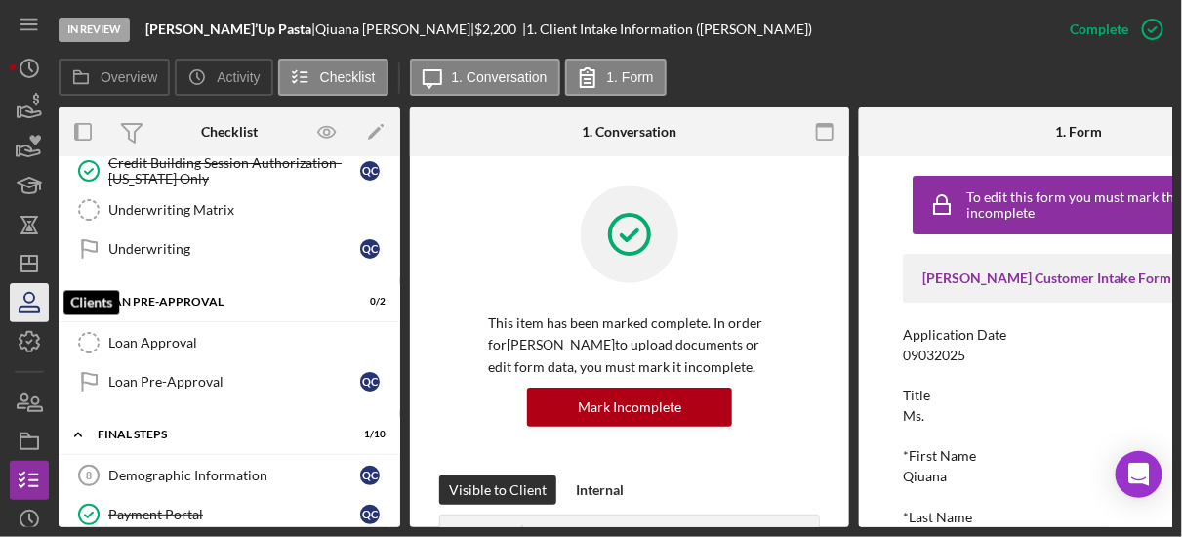
click at [37, 283] on icon "button" at bounding box center [29, 302] width 49 height 49
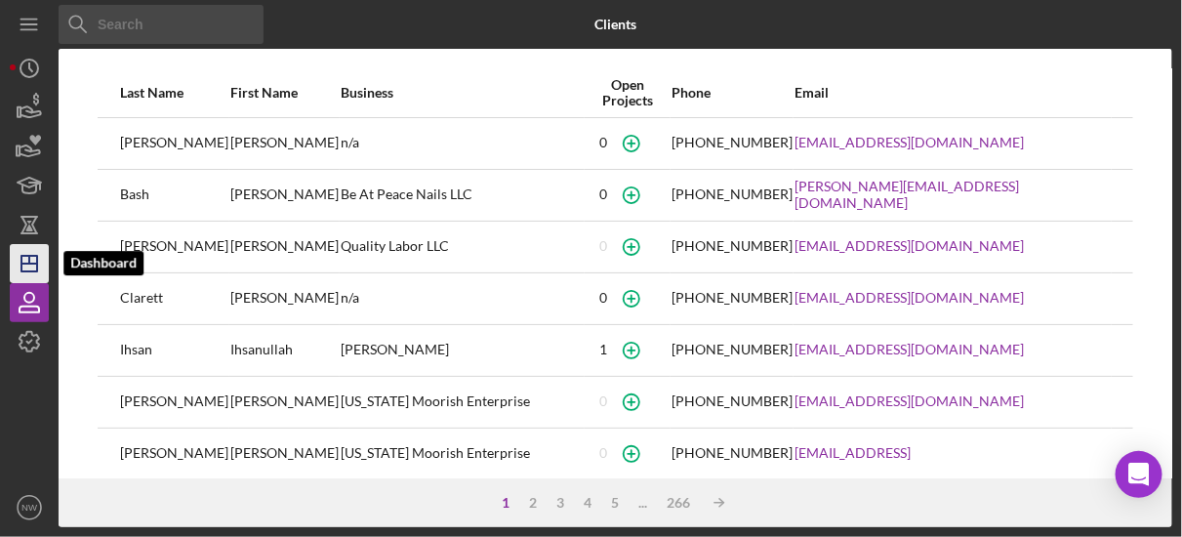
click at [30, 265] on icon "Icon/Dashboard" at bounding box center [29, 263] width 49 height 49
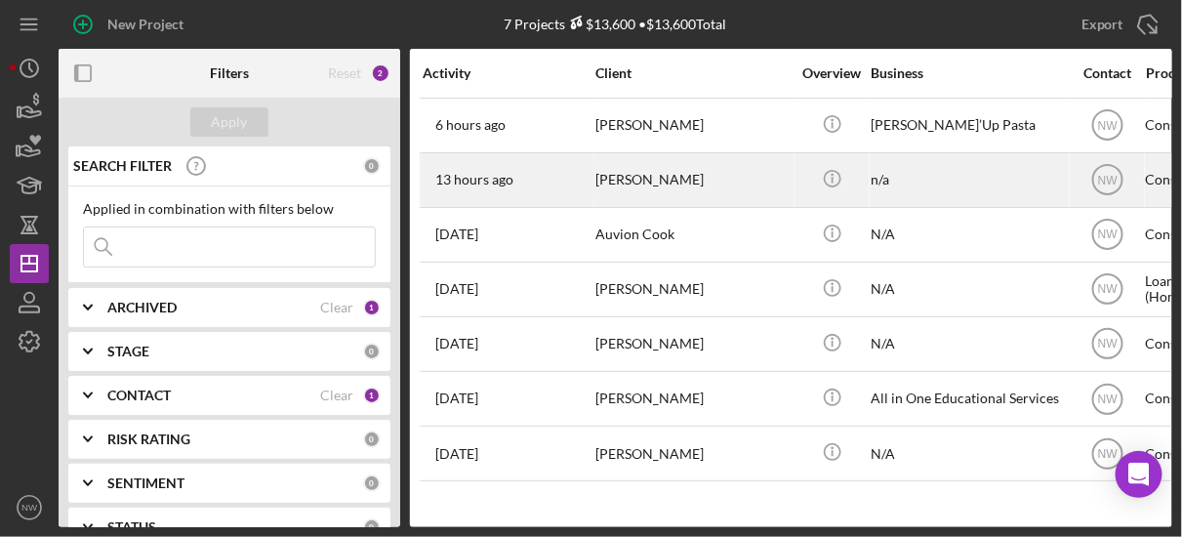
drag, startPoint x: 591, startPoint y: 180, endPoint x: 706, endPoint y: 182, distance: 115.2
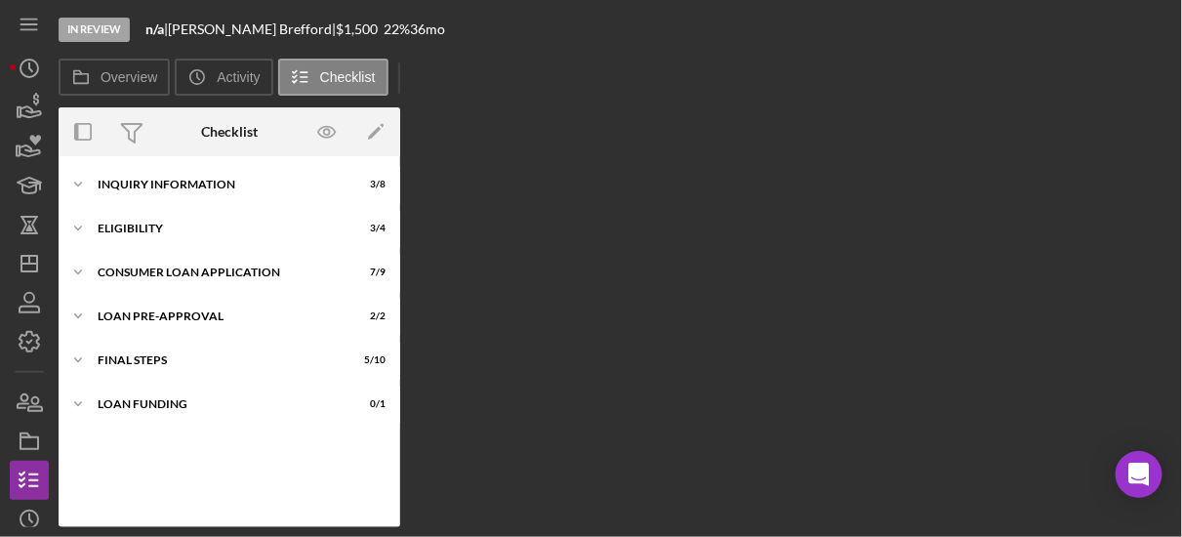
scroll to position [211, 0]
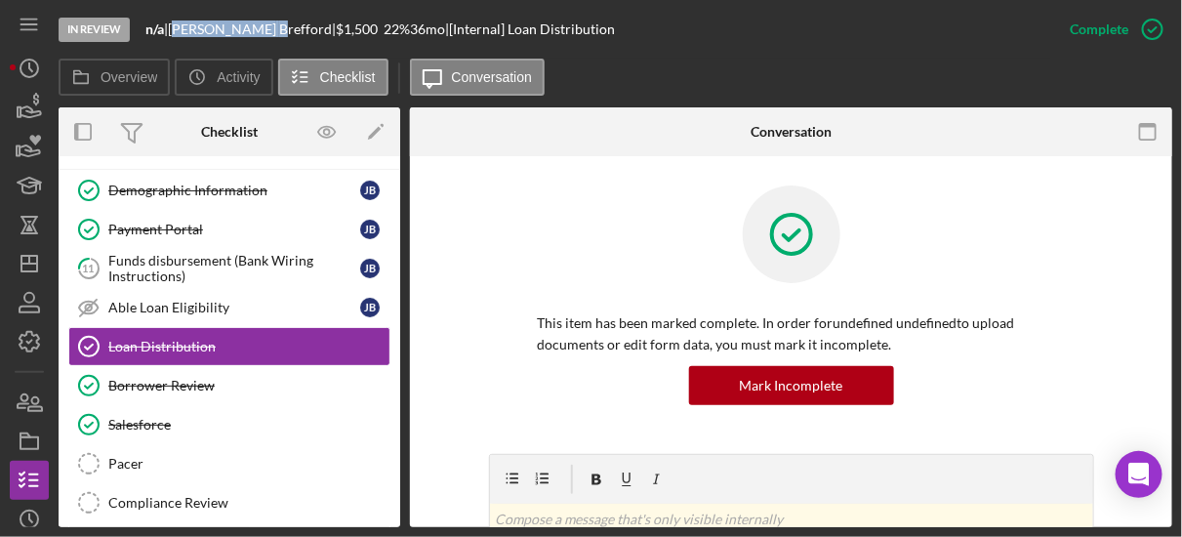
drag, startPoint x: 185, startPoint y: 28, endPoint x: 239, endPoint y: 33, distance: 53.9
click at [239, 33] on div "[PERSON_NAME] |" at bounding box center [252, 29] width 168 height 16
drag, startPoint x: 181, startPoint y: 27, endPoint x: 277, endPoint y: 27, distance: 96.6
click at [277, 27] on div "[PERSON_NAME] |" at bounding box center [252, 29] width 168 height 16
click at [257, 29] on div "[PERSON_NAME] |" at bounding box center [252, 29] width 168 height 16
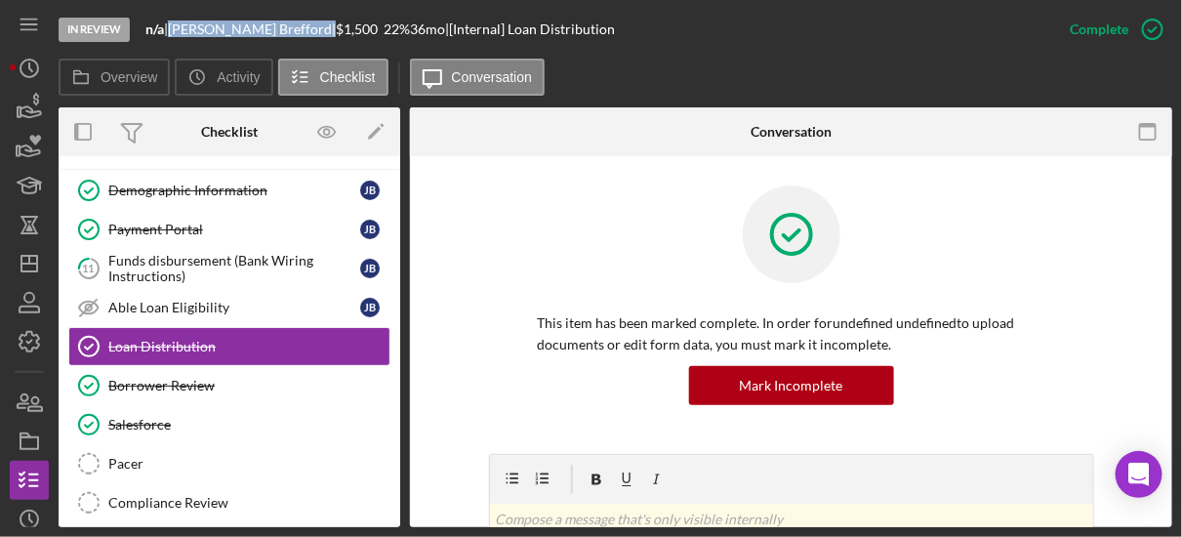
drag, startPoint x: 181, startPoint y: 27, endPoint x: 282, endPoint y: 28, distance: 101.5
click at [282, 28] on div "[PERSON_NAME] |" at bounding box center [252, 29] width 168 height 16
copy div "[PERSON_NAME]"
